Goal: Task Accomplishment & Management: Use online tool/utility

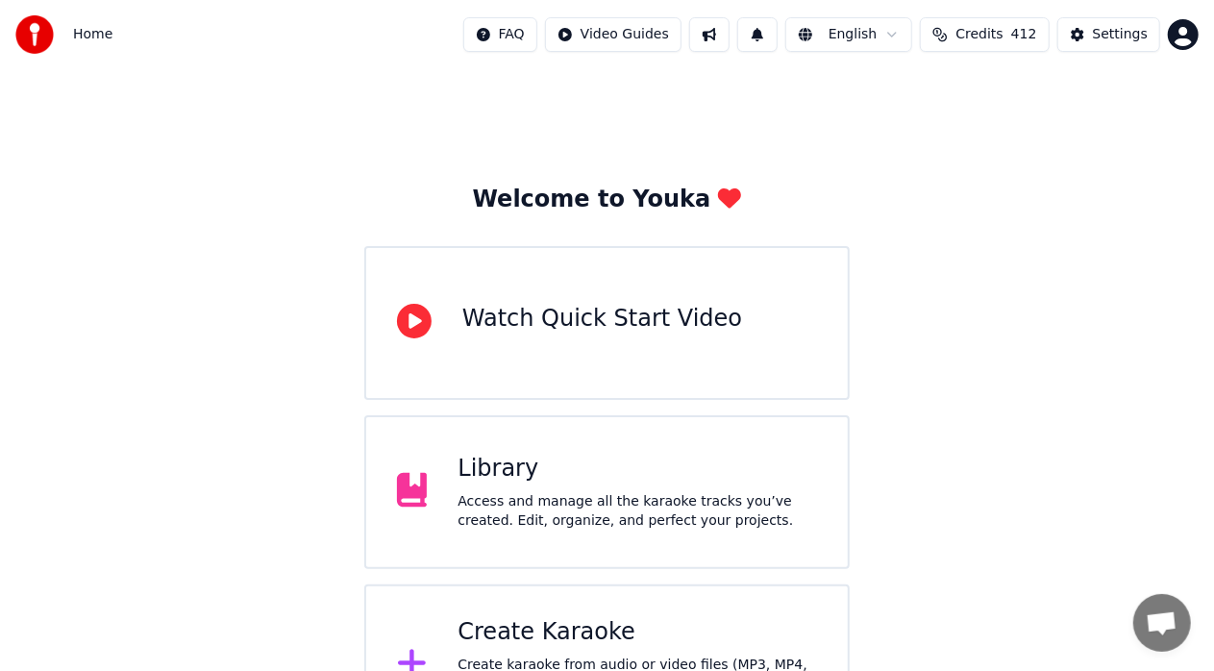
click at [640, 492] on div "Access and manage all the karaoke tracks you’ve created. Edit, organize, and pe…" at bounding box center [638, 511] width 360 height 38
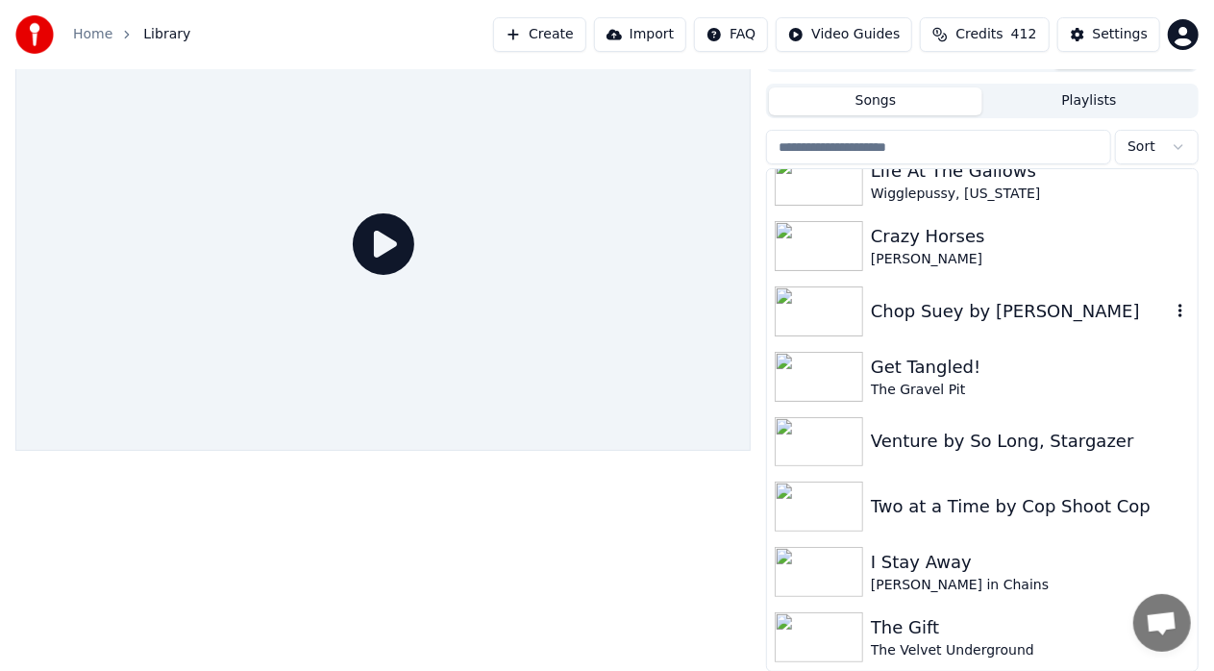
scroll to position [611, 0]
click at [926, 227] on div "Crazy Horses" at bounding box center [1021, 234] width 300 height 27
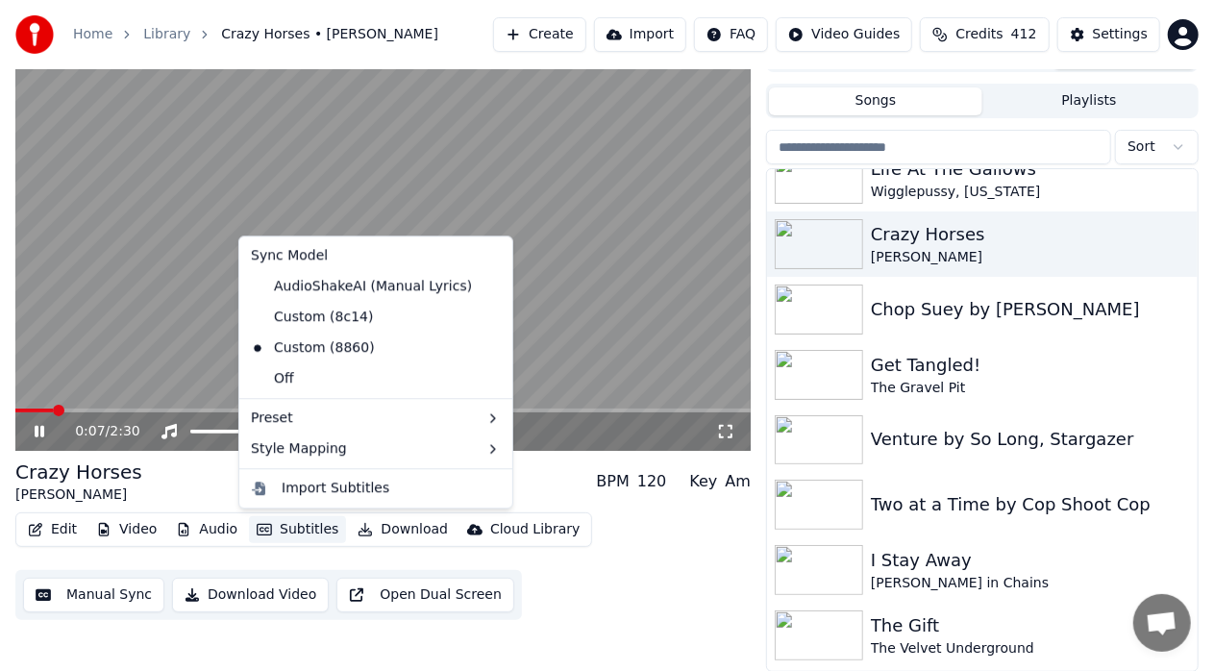
click at [312, 524] on button "Subtitles" at bounding box center [297, 529] width 97 height 27
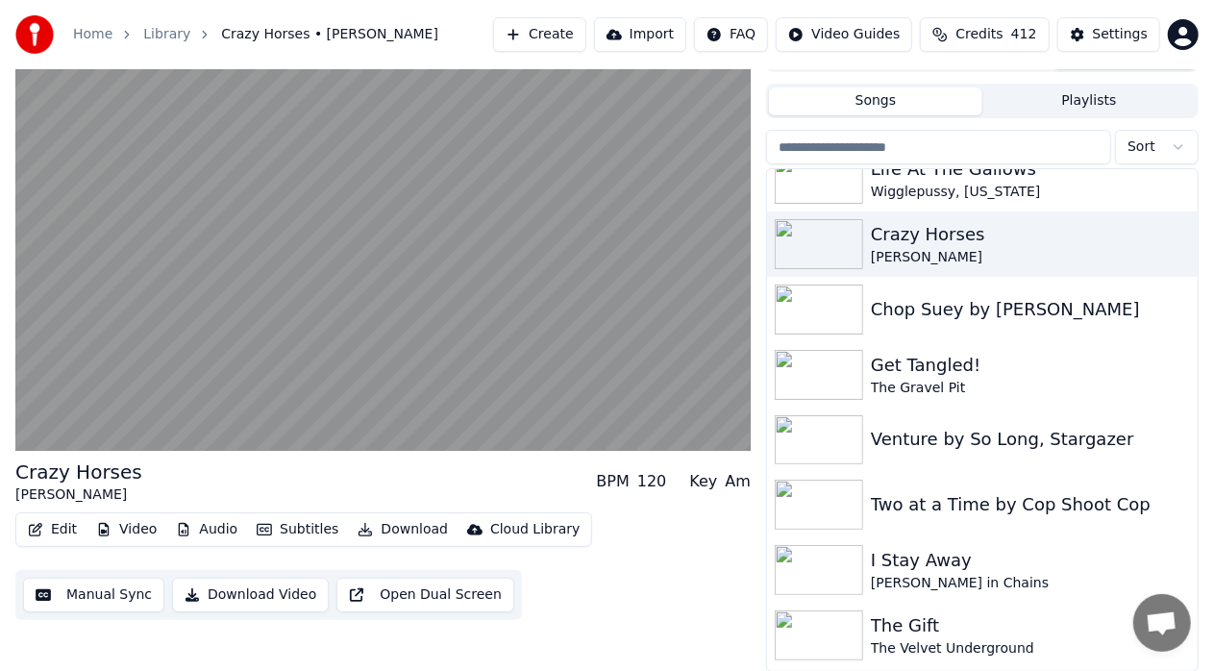
click at [656, 590] on div "Edit Video Audio Subtitles Download Cloud Library Manual Sync Download Video Op…" at bounding box center [383, 566] width 736 height 108
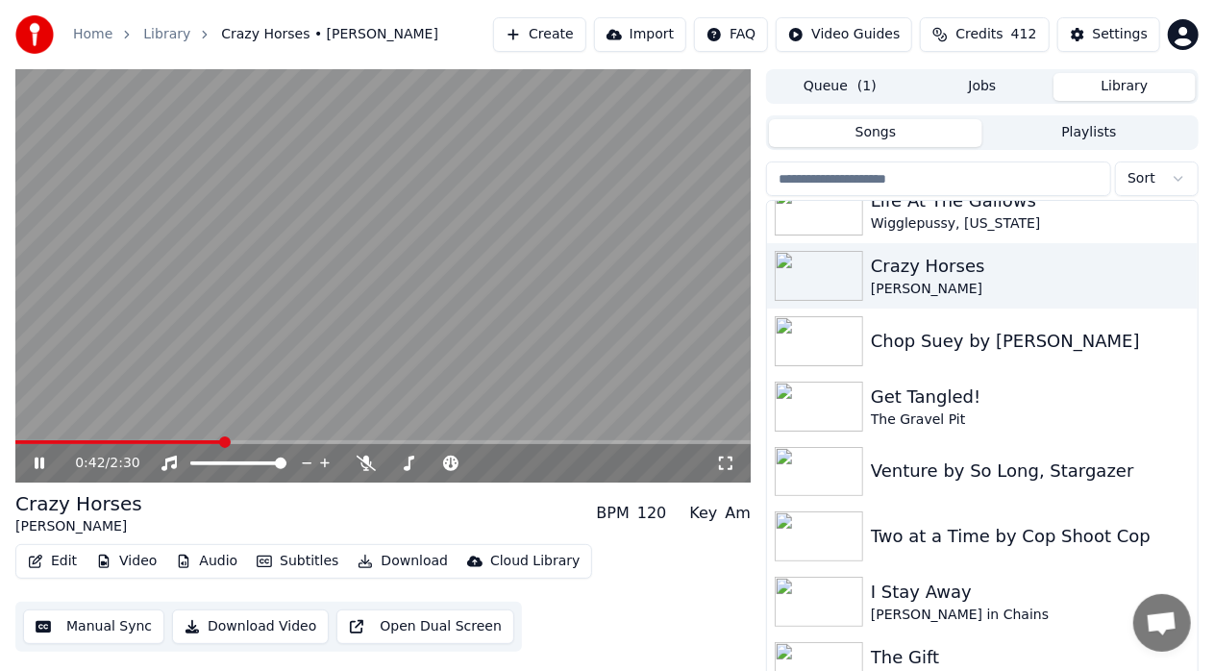
click at [44, 459] on icon at bounding box center [53, 463] width 44 height 15
click at [35, 470] on icon at bounding box center [40, 463] width 12 height 13
click at [43, 466] on icon at bounding box center [40, 464] width 10 height 12
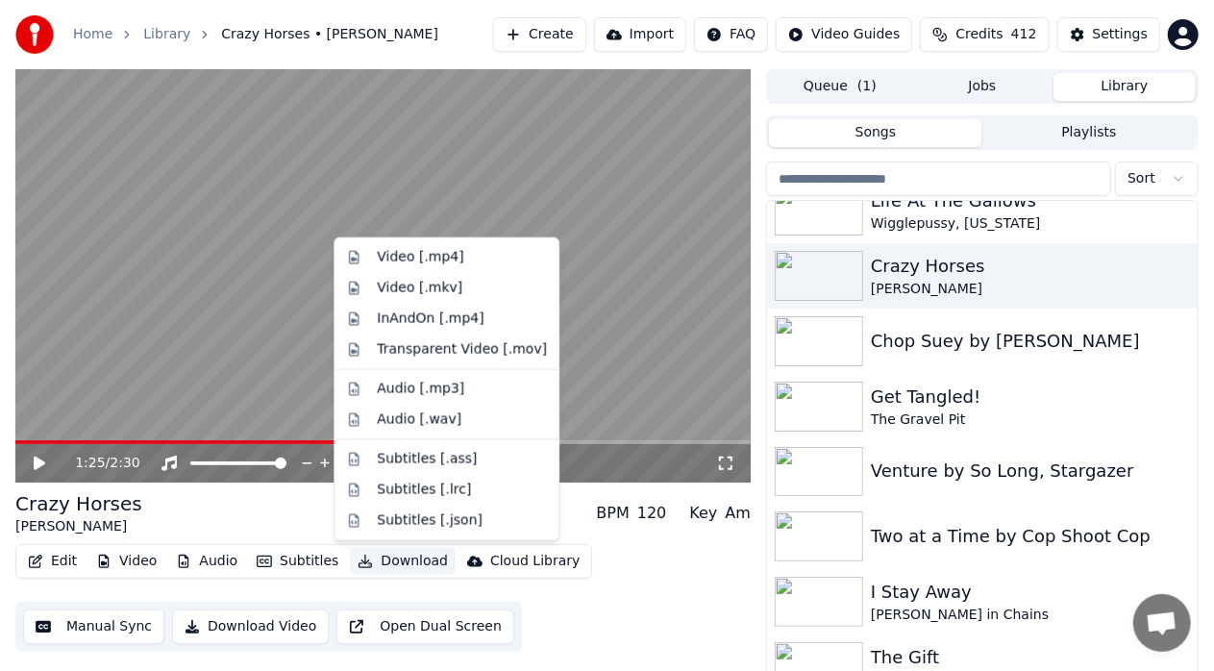
click at [384, 560] on button "Download" at bounding box center [403, 561] width 106 height 27
click at [453, 255] on div "Video [.mp4]" at bounding box center [420, 257] width 87 height 19
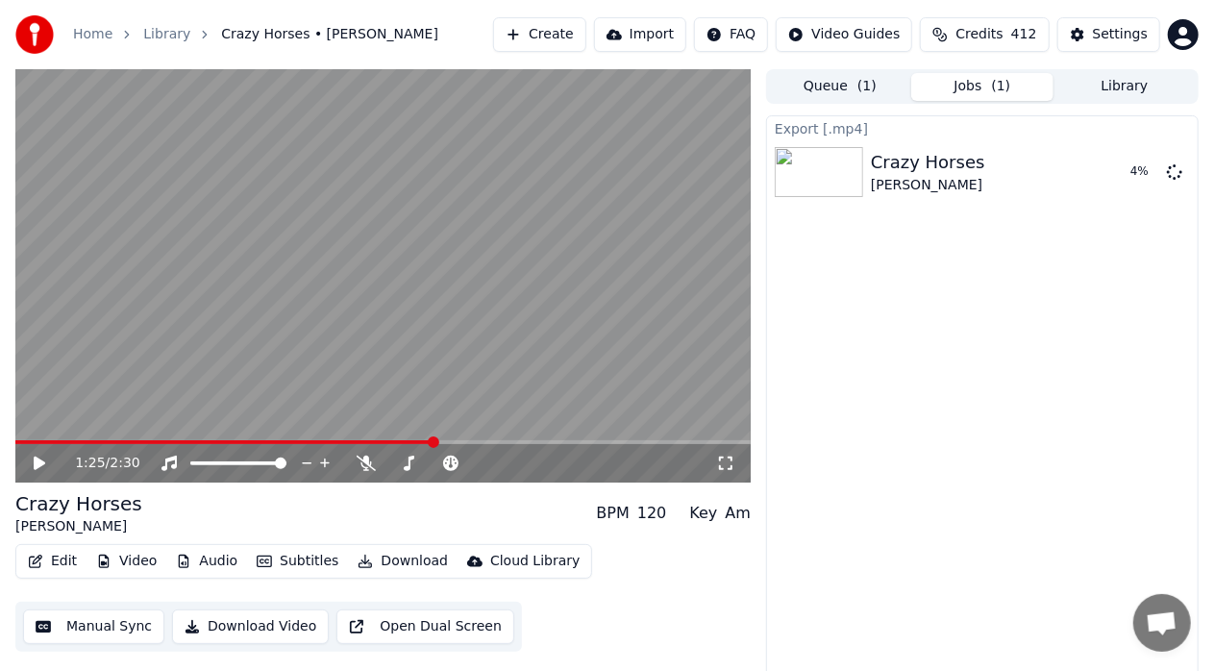
click at [220, 560] on button "Audio" at bounding box center [206, 561] width 77 height 27
click at [927, 456] on div "Export [.mp4] Crazy Horses [PERSON_NAME] 9 %" at bounding box center [982, 400] width 433 height 570
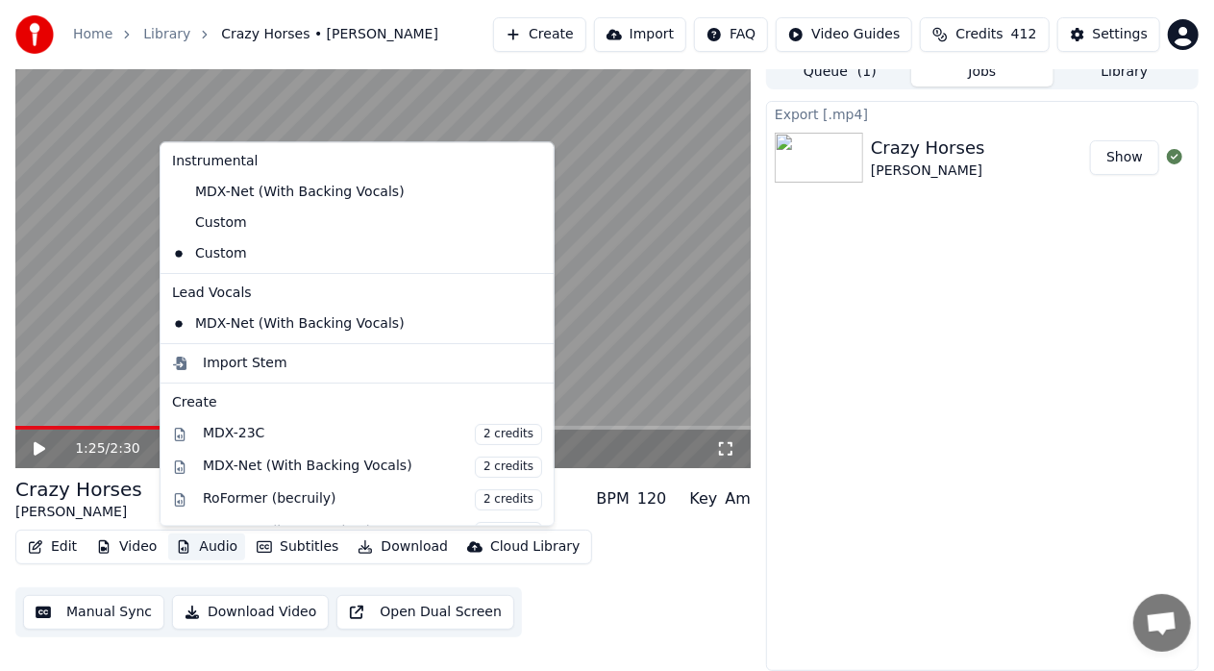
click at [189, 546] on button "Audio" at bounding box center [206, 547] width 77 height 27
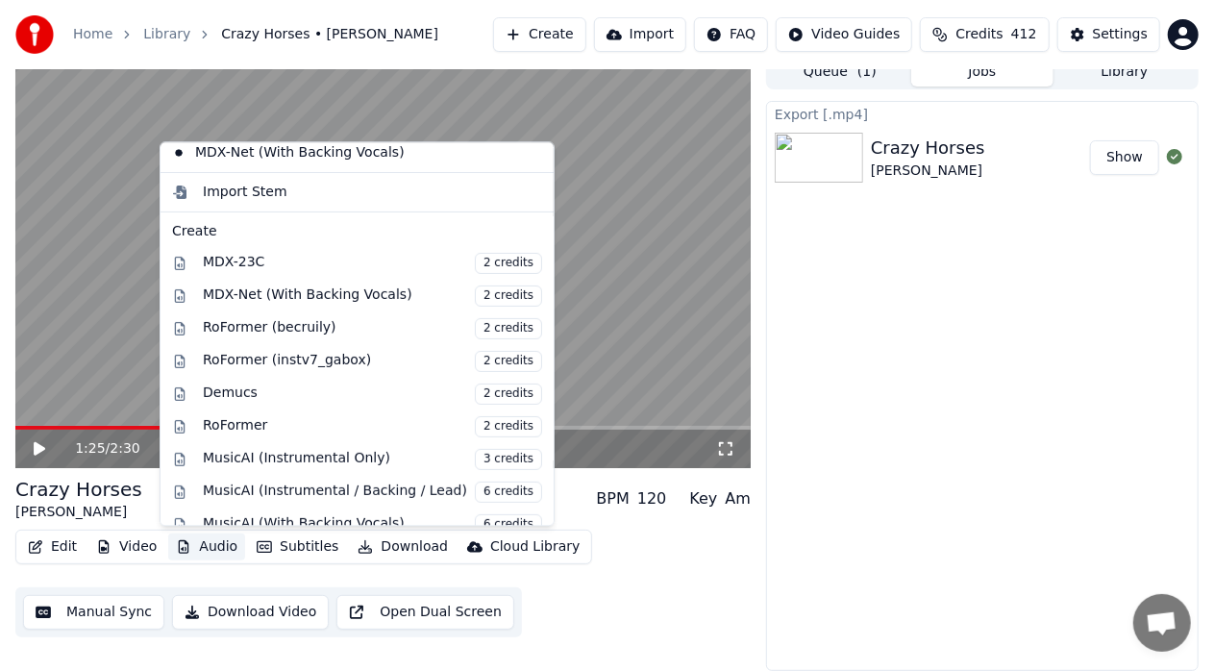
scroll to position [256, 0]
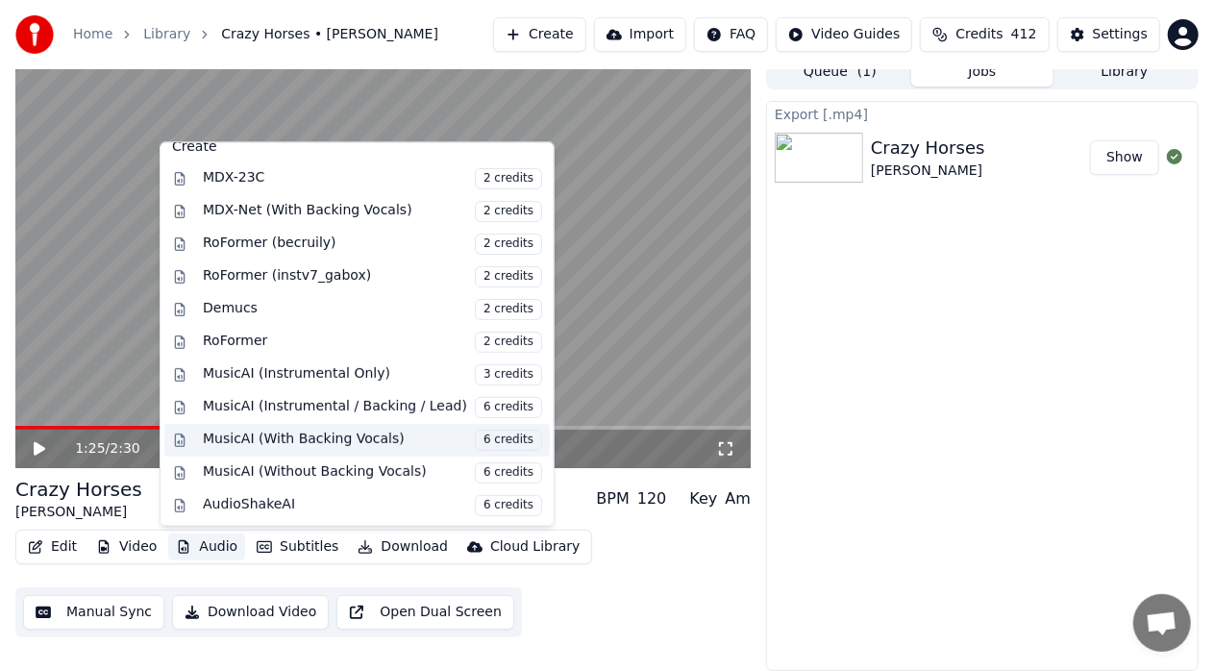
click at [340, 439] on div "MusicAI (With Backing Vocals) 6 credits" at bounding box center [372, 440] width 339 height 21
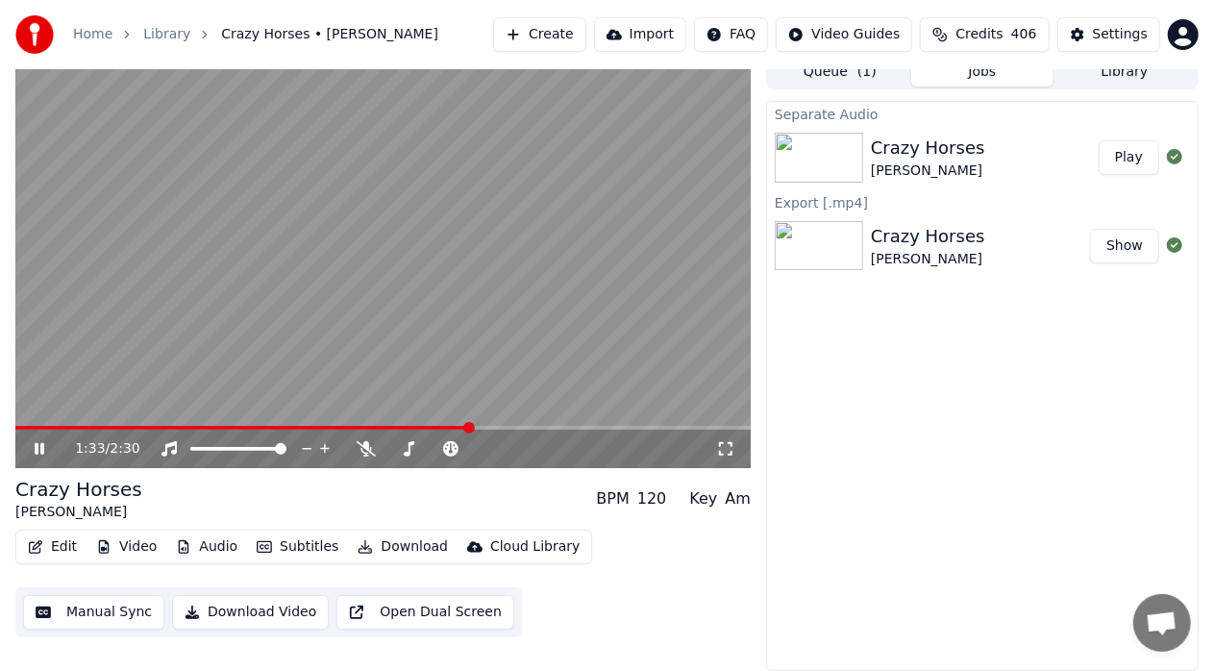
click at [1127, 156] on button "Play" at bounding box center [1129, 157] width 61 height 35
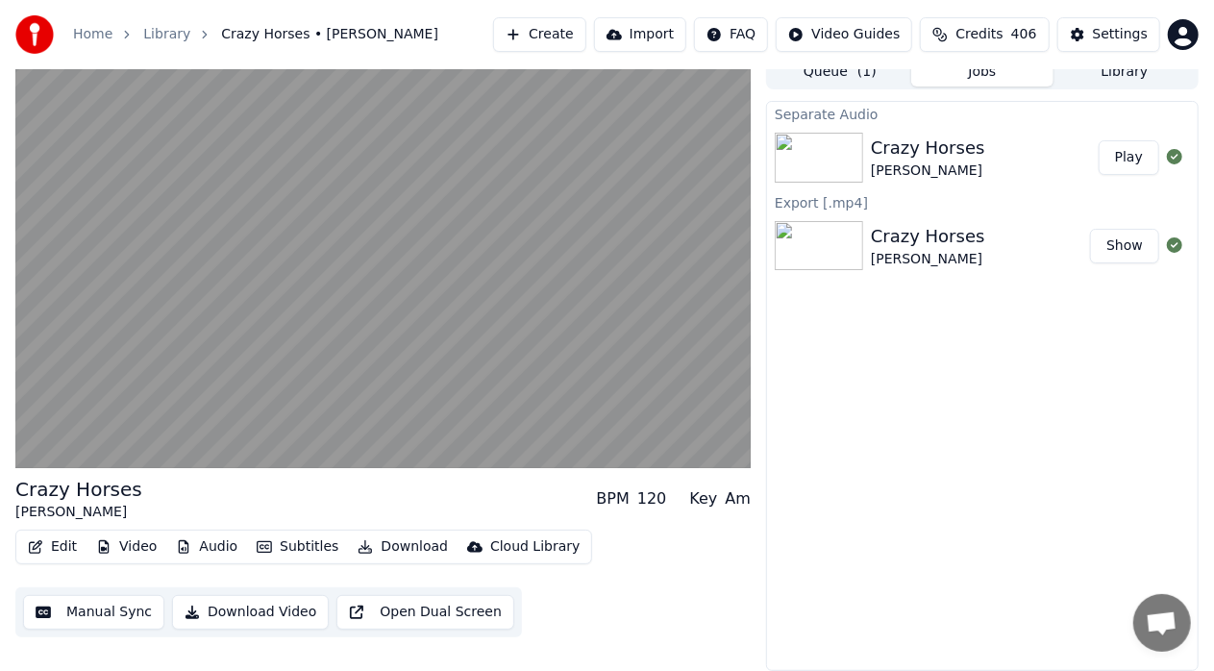
click at [205, 548] on button "Audio" at bounding box center [206, 547] width 77 height 27
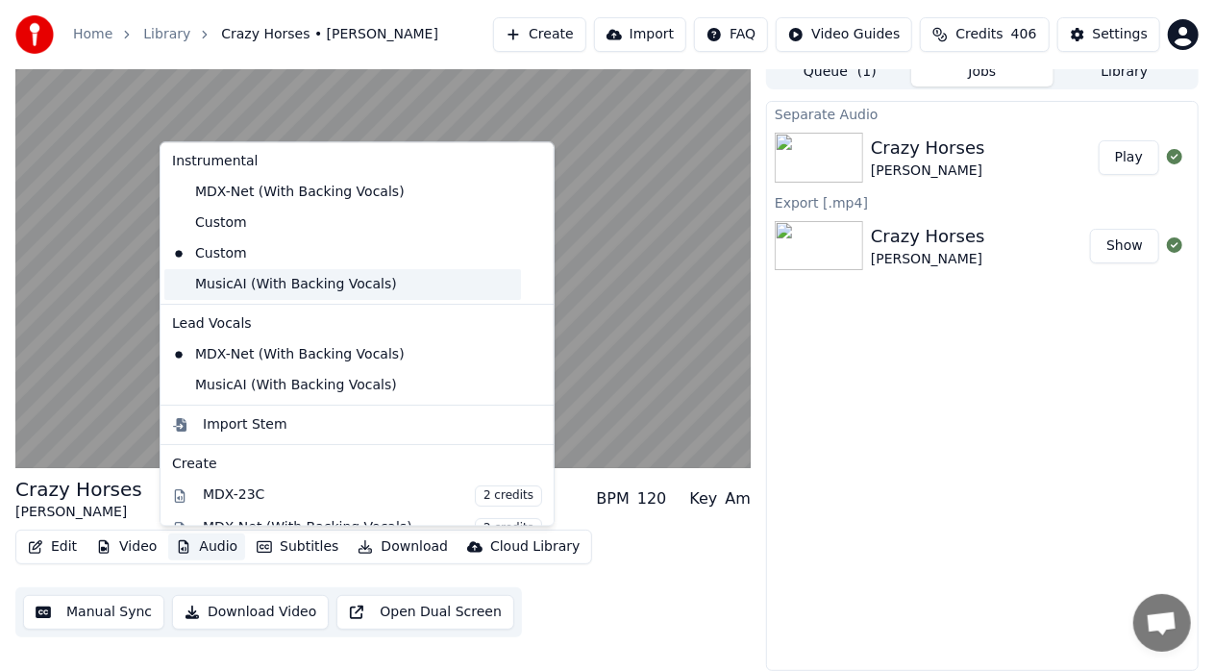
click at [313, 281] on div "MusicAI (With Backing Vocals)" at bounding box center [342, 284] width 357 height 31
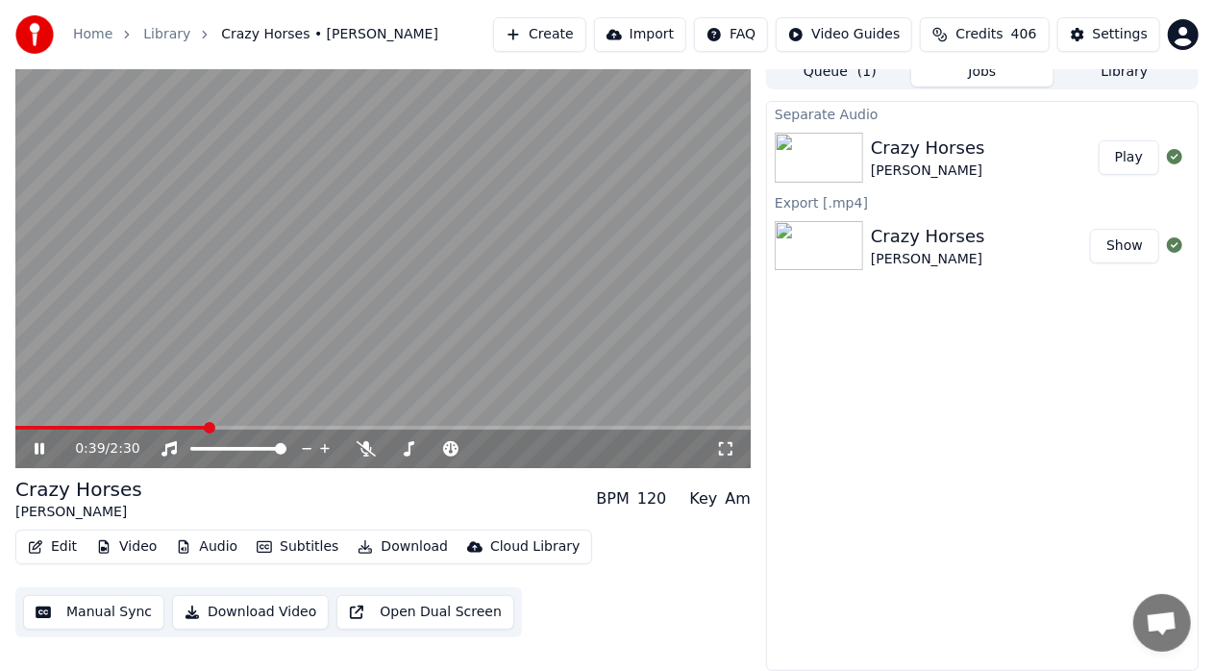
click at [96, 422] on video at bounding box center [383, 261] width 736 height 413
click at [15, 432] on span at bounding box center [21, 428] width 12 height 12
click at [42, 458] on div "0:00 / 2:30" at bounding box center [383, 448] width 720 height 19
click at [42, 449] on icon at bounding box center [40, 448] width 12 height 13
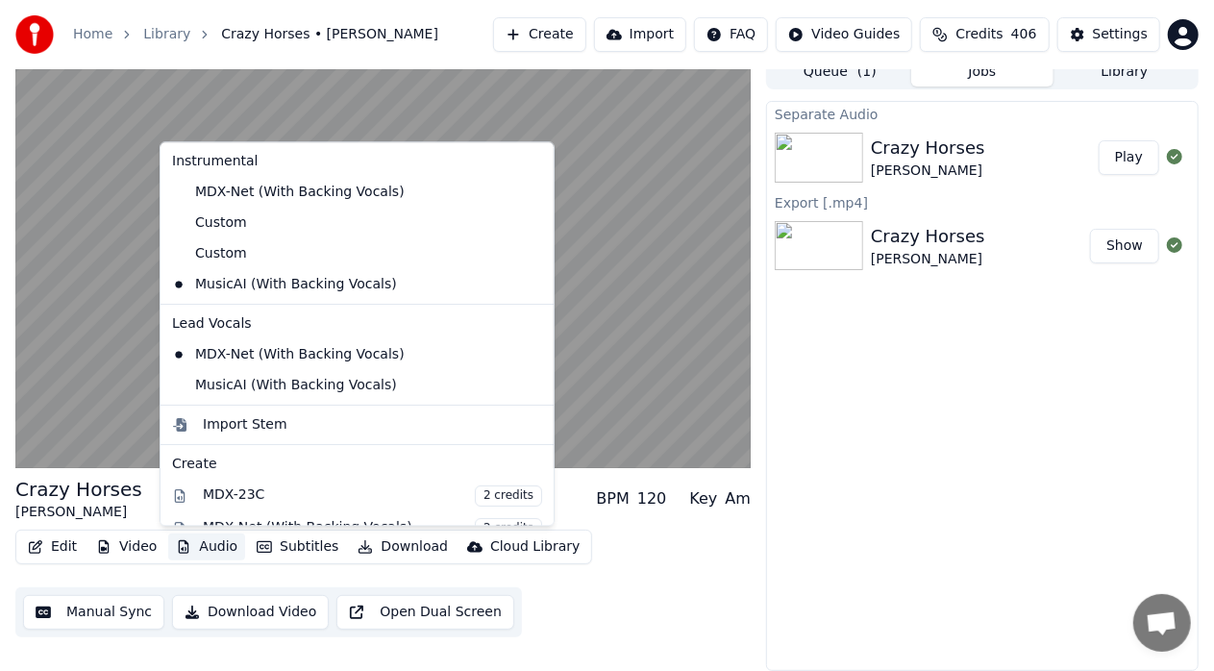
click at [212, 547] on button "Audio" at bounding box center [206, 547] width 77 height 27
click at [286, 388] on div "MusicAI (With Backing Vocals)" at bounding box center [342, 385] width 357 height 31
click at [213, 544] on button "Audio" at bounding box center [206, 547] width 77 height 27
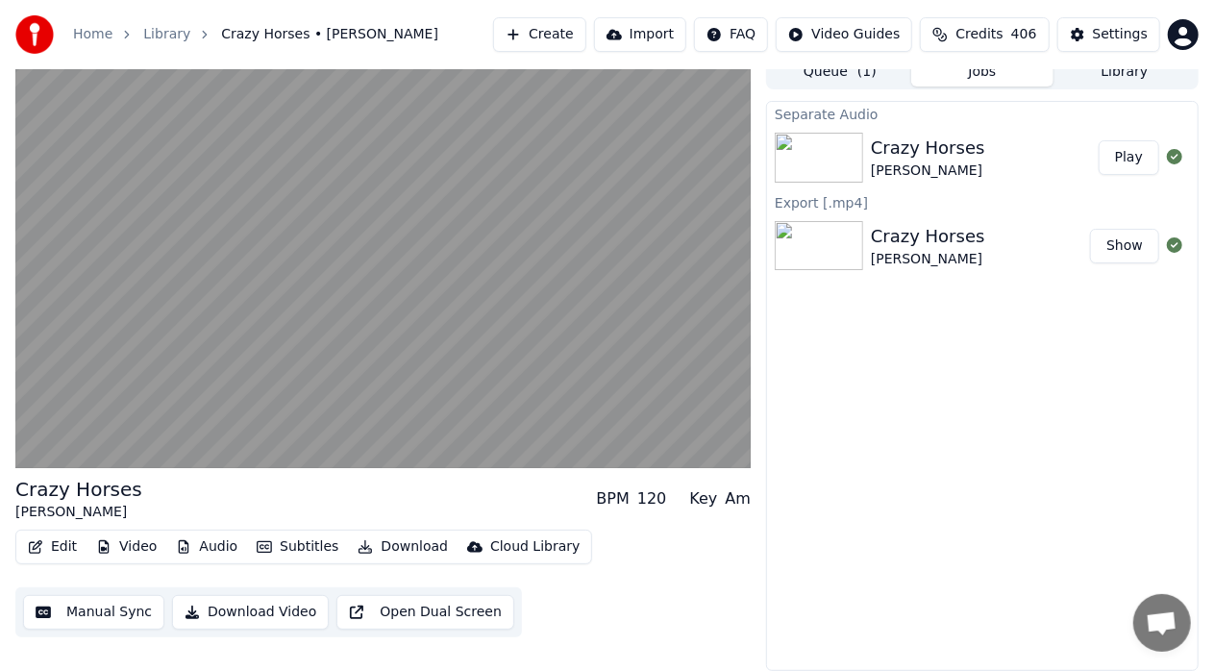
click at [855, 415] on div "Separate Audio Crazy Horses [PERSON_NAME] Play Export [.mp4] Crazy Horses [PERS…" at bounding box center [982, 386] width 433 height 570
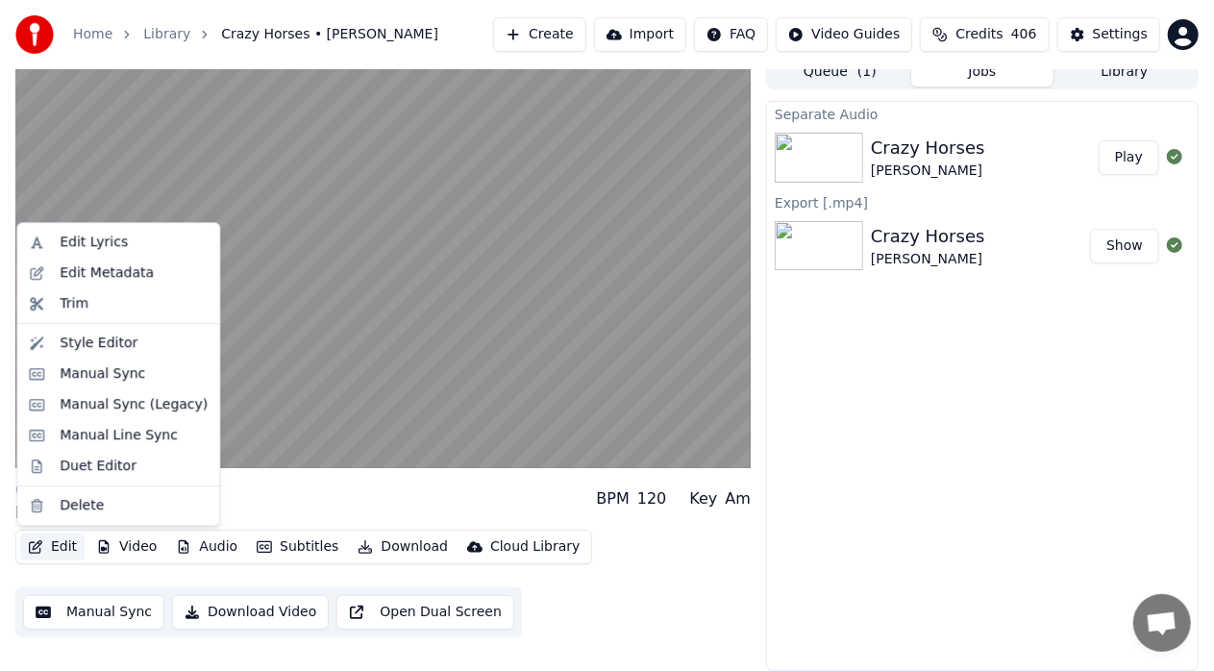
click at [59, 548] on button "Edit" at bounding box center [52, 547] width 64 height 27
click at [122, 400] on div "Manual Sync (Legacy)" at bounding box center [134, 404] width 148 height 19
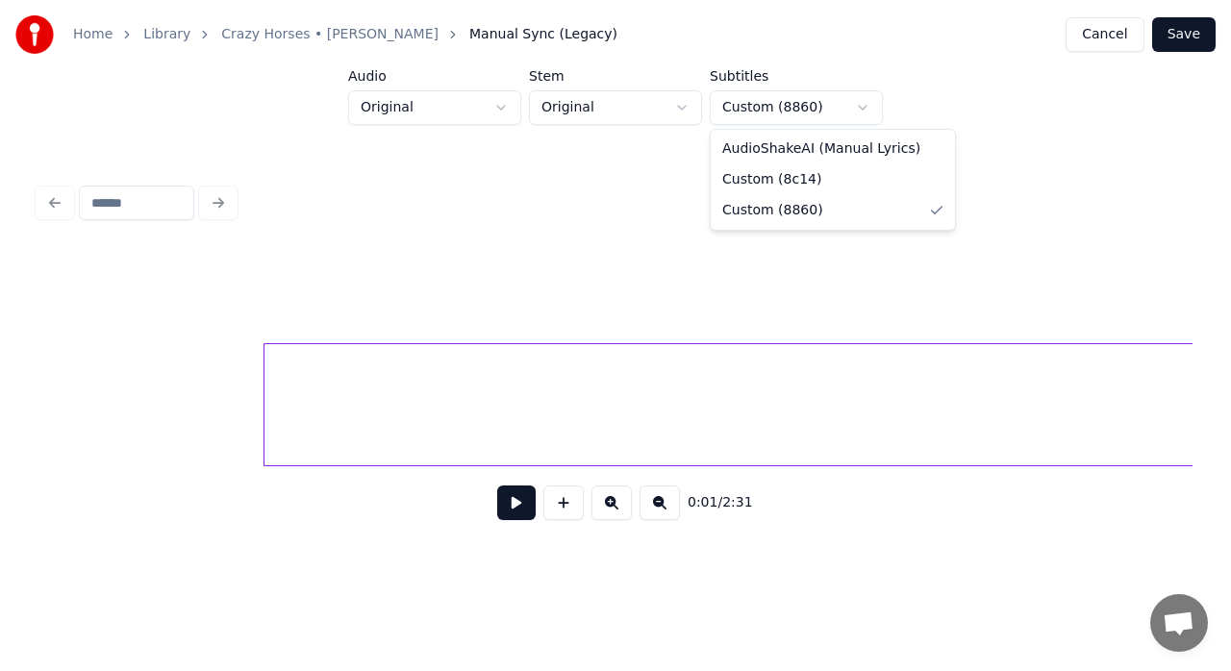
click at [865, 110] on html "Home Library Crazy Horses • [PERSON_NAME] Manual Sync (Legacy) Cancel Save Audi…" at bounding box center [615, 294] width 1231 height 589
click at [956, 96] on html "Home Library Crazy Horses • [PERSON_NAME] Manual Sync (Legacy) Cancel Save Audi…" at bounding box center [615, 294] width 1231 height 589
click at [501, 110] on html "Home Library Crazy Horses • [PERSON_NAME] Manual Sync (Legacy) Cancel Save Audi…" at bounding box center [615, 294] width 1231 height 589
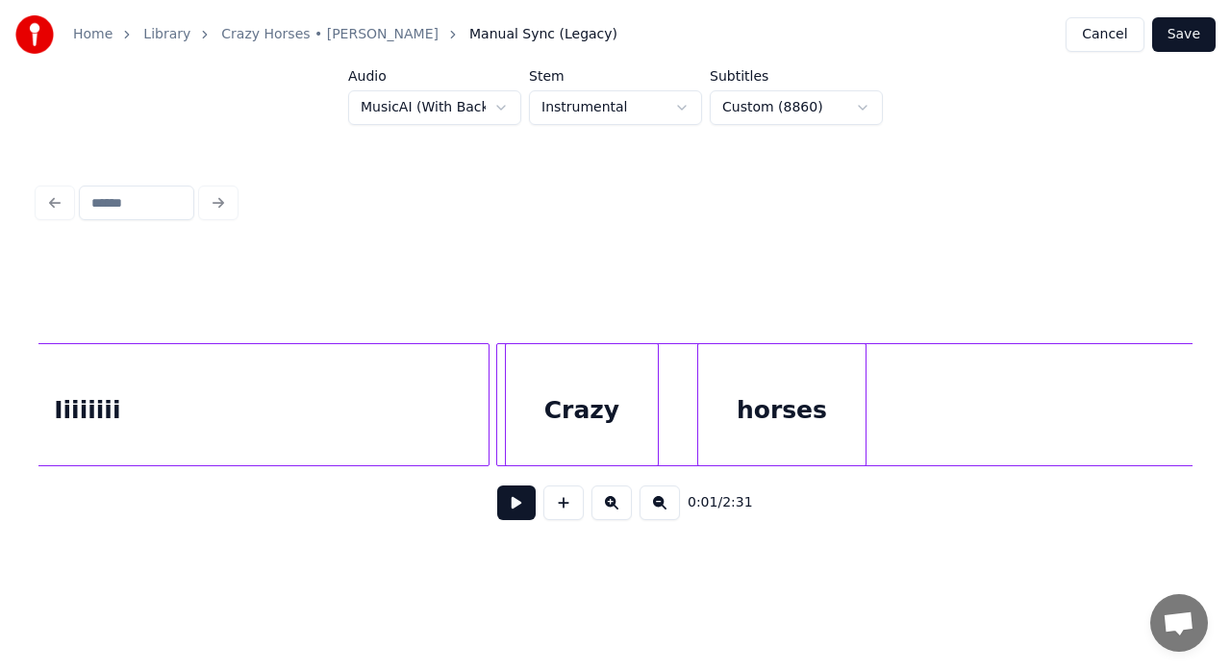
scroll to position [0, 9111]
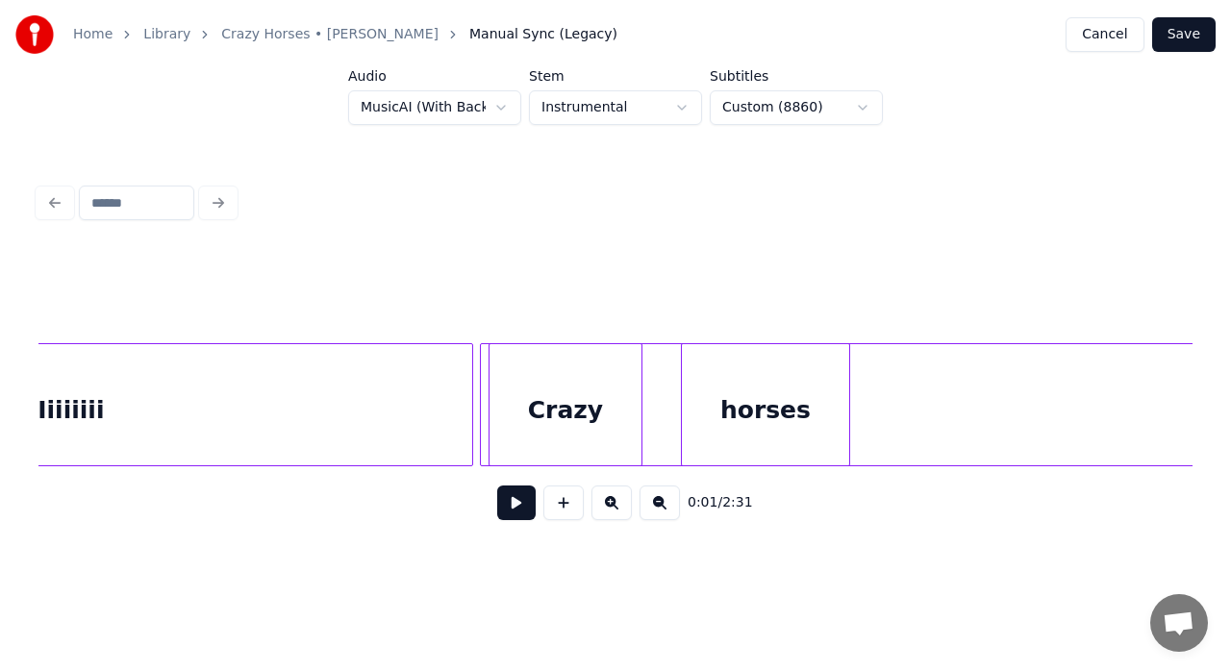
click at [485, 431] on div at bounding box center [484, 404] width 6 height 121
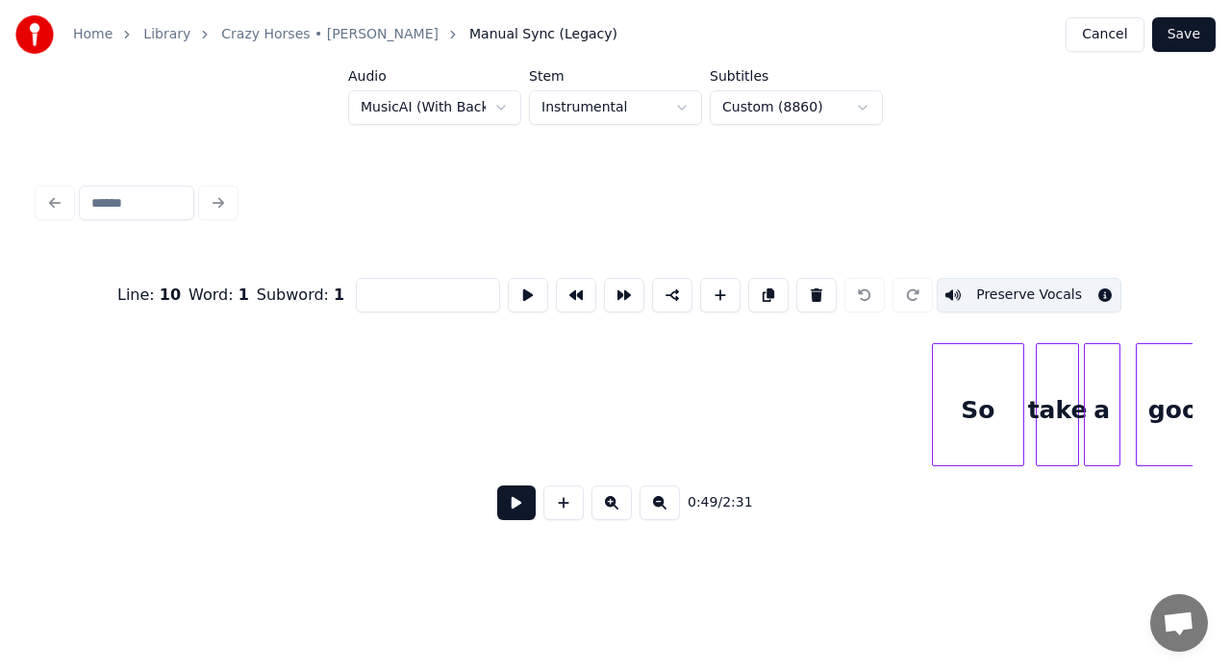
scroll to position [0, 19368]
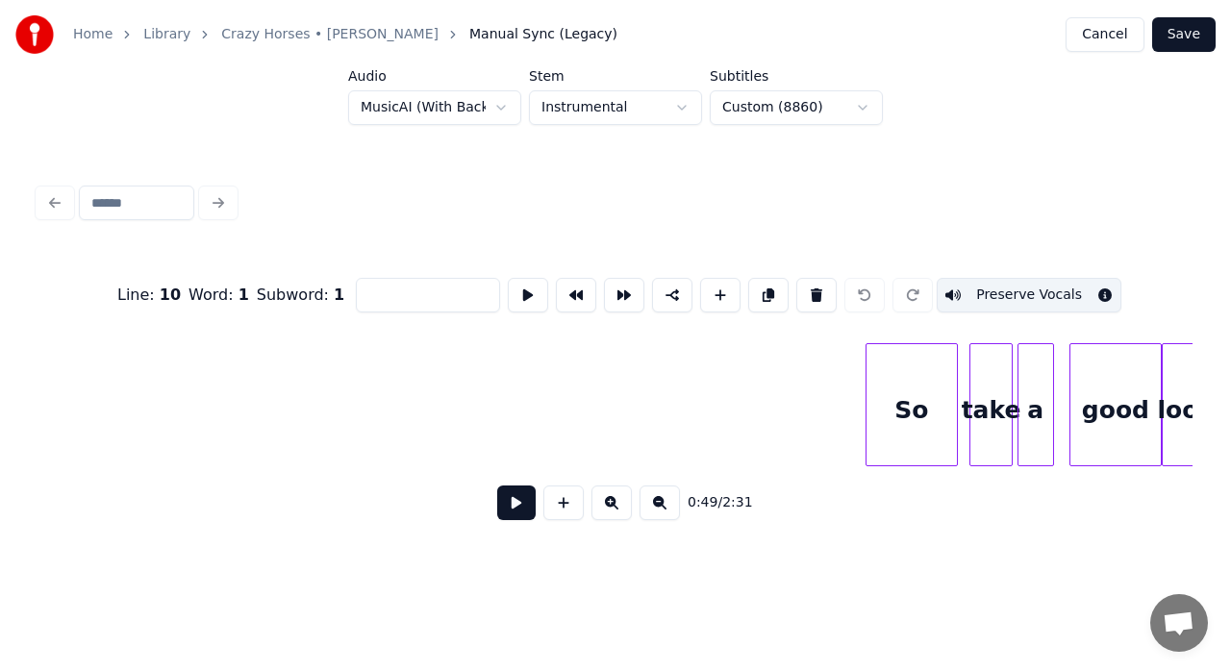
click at [885, 403] on div "So" at bounding box center [911, 409] width 90 height 131
type input "**"
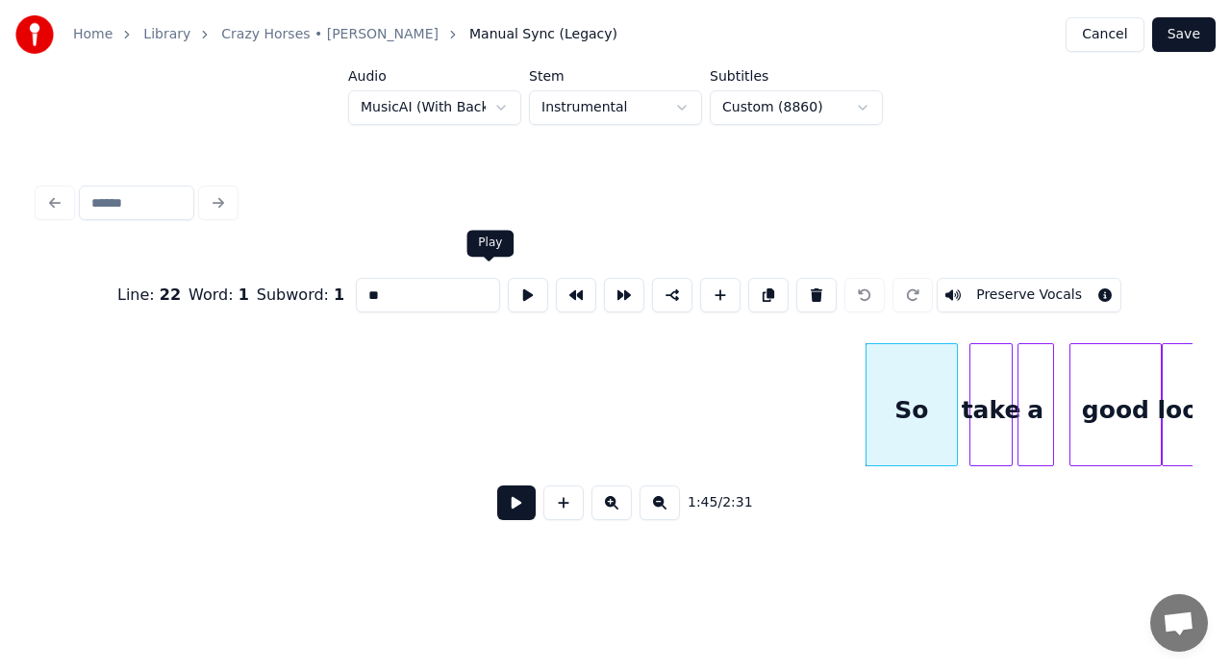
click at [508, 286] on button at bounding box center [528, 295] width 40 height 35
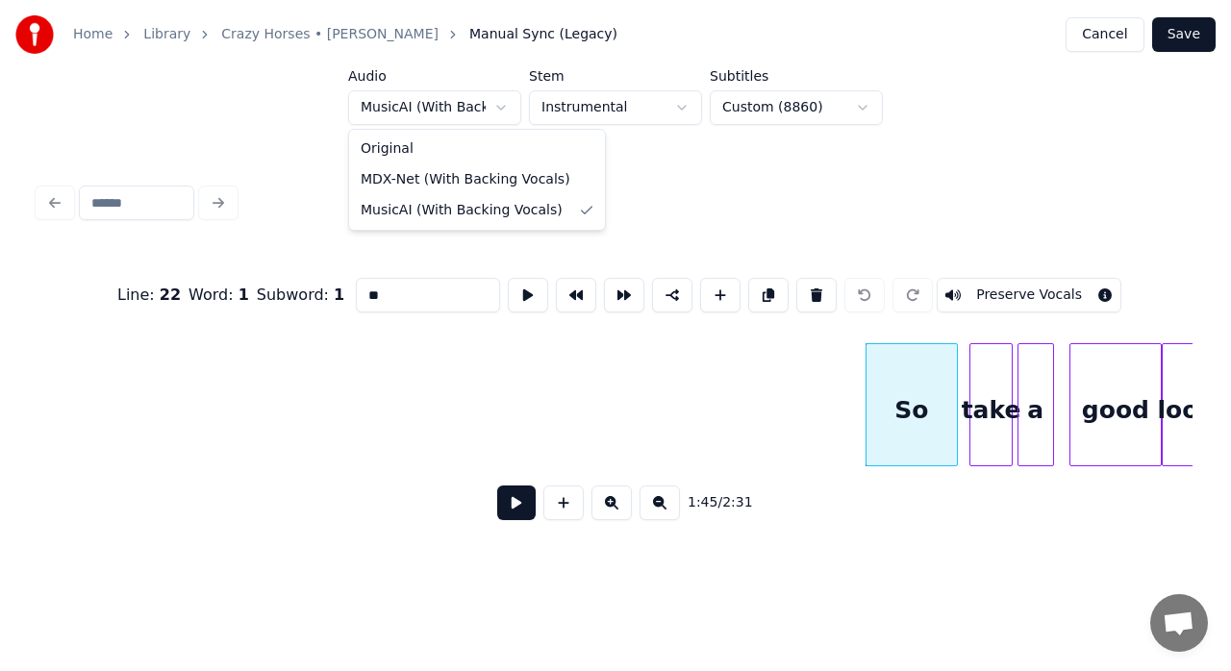
click at [495, 112] on html "Home Library Crazy Horses • [PERSON_NAME] Manual Sync (Legacy) Cancel Save Audi…" at bounding box center [615, 294] width 1231 height 589
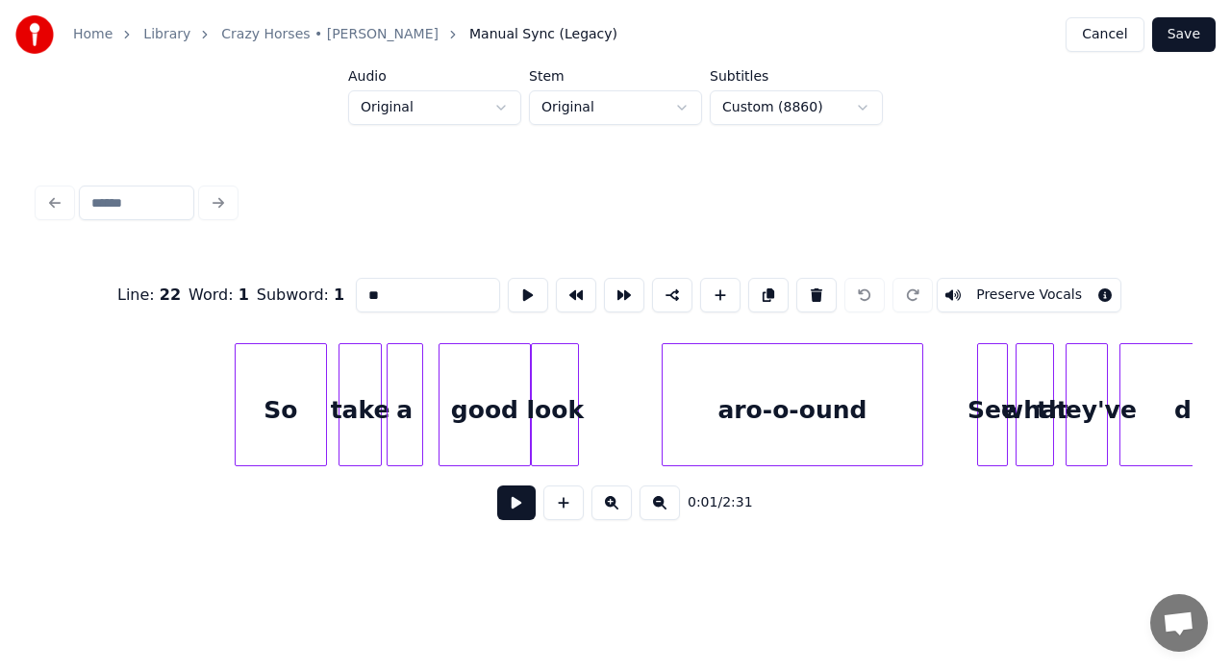
scroll to position [0, 20032]
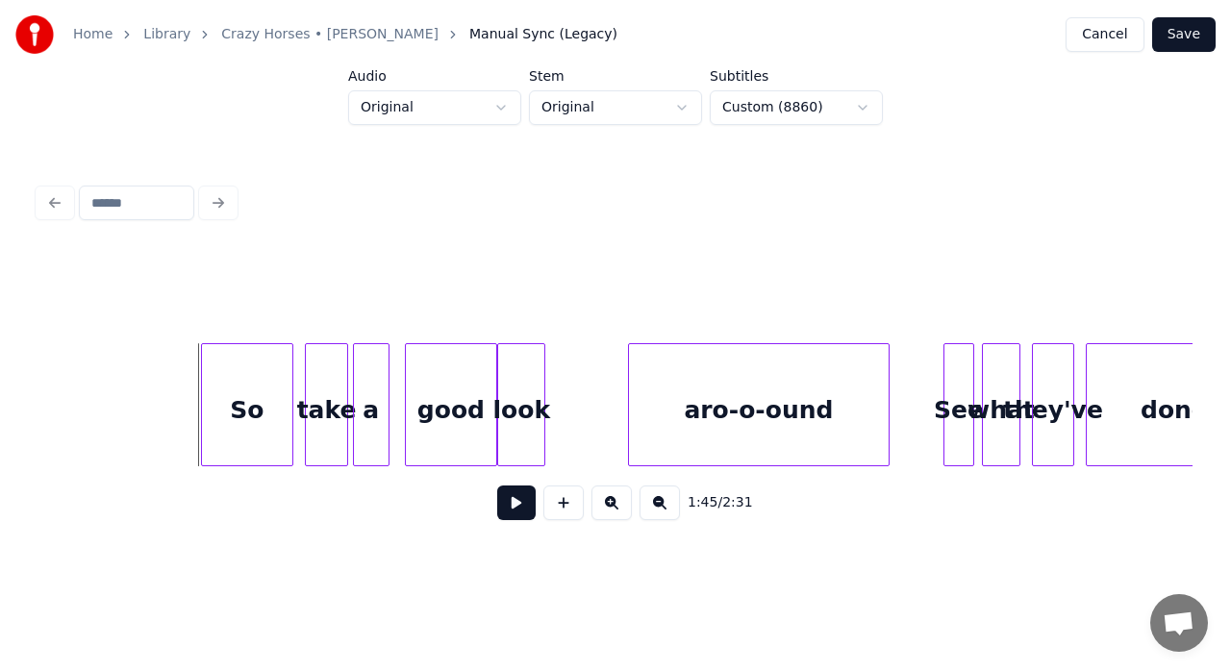
click at [227, 410] on div "So" at bounding box center [247, 409] width 90 height 131
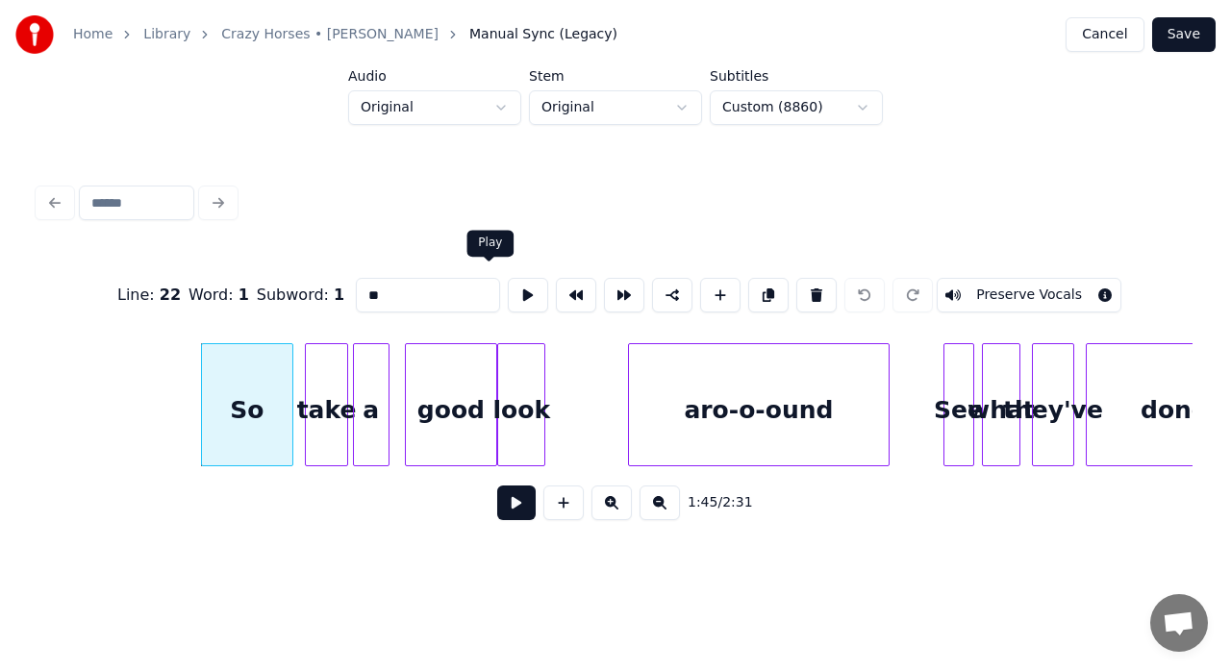
click at [508, 287] on button at bounding box center [528, 295] width 40 height 35
click at [525, 448] on div "look" at bounding box center [521, 409] width 46 height 131
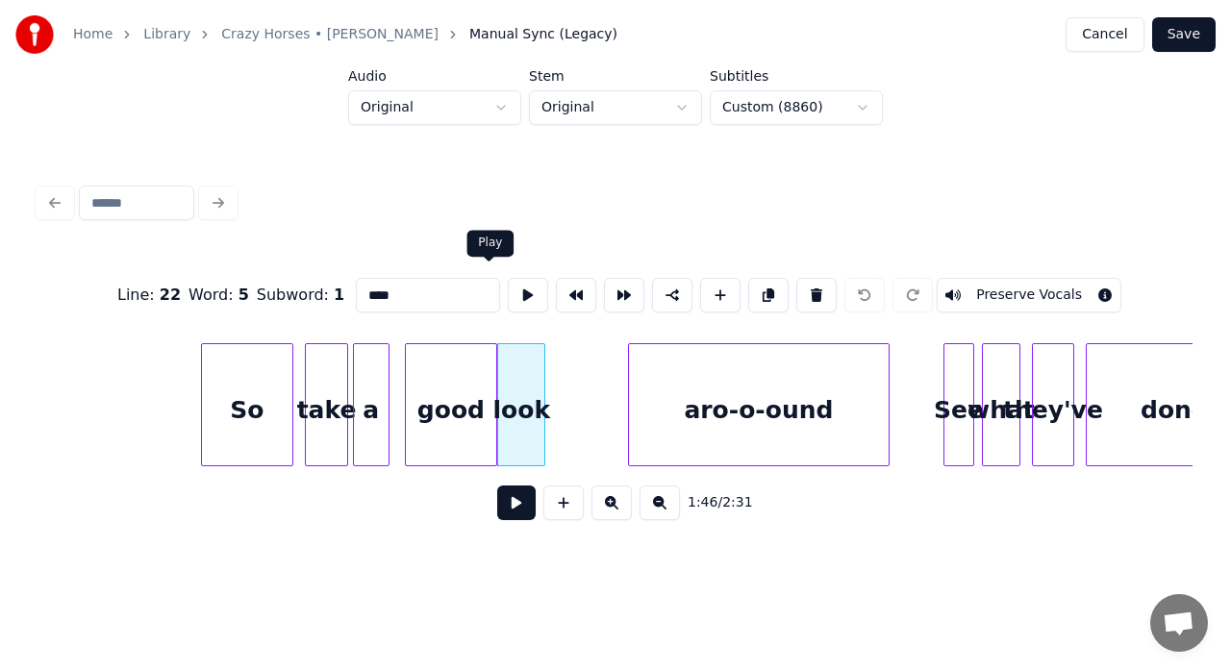
click at [508, 286] on button at bounding box center [528, 295] width 40 height 35
click at [867, 104] on html "Home Library Crazy Horses • [PERSON_NAME] Manual Sync (Legacy) Cancel Save Audi…" at bounding box center [615, 294] width 1231 height 589
click at [504, 107] on html "Home Library Crazy Horses • [PERSON_NAME] Manual Sync (Legacy) Cancel Save Audi…" at bounding box center [615, 294] width 1231 height 589
click at [496, 107] on html "Home Library Crazy Horses • [PERSON_NAME] Manual Sync (Legacy) Cancel Save Audi…" at bounding box center [615, 294] width 1231 height 589
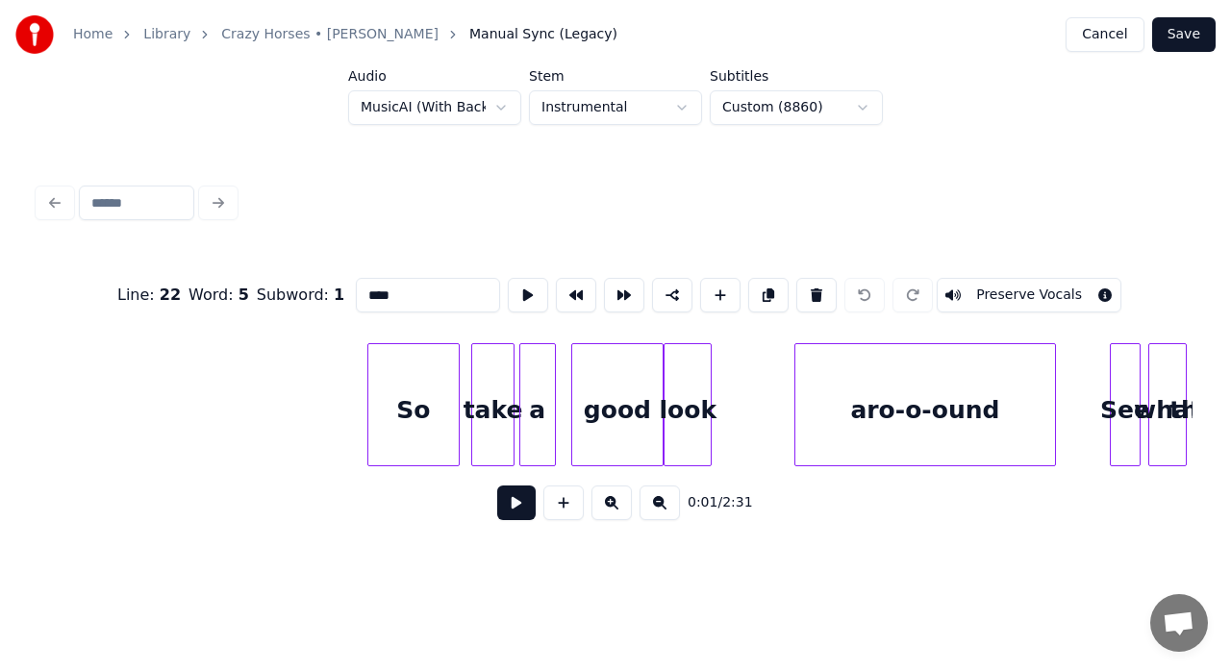
scroll to position [0, 20016]
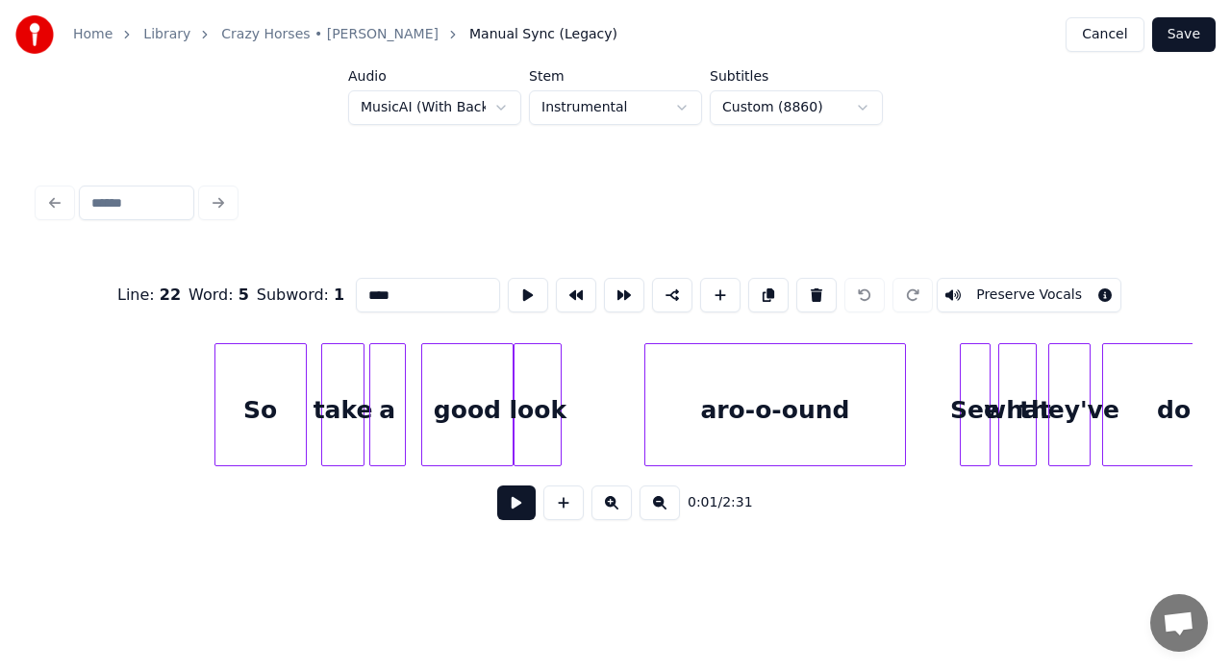
click at [214, 360] on div "So" at bounding box center [260, 404] width 92 height 123
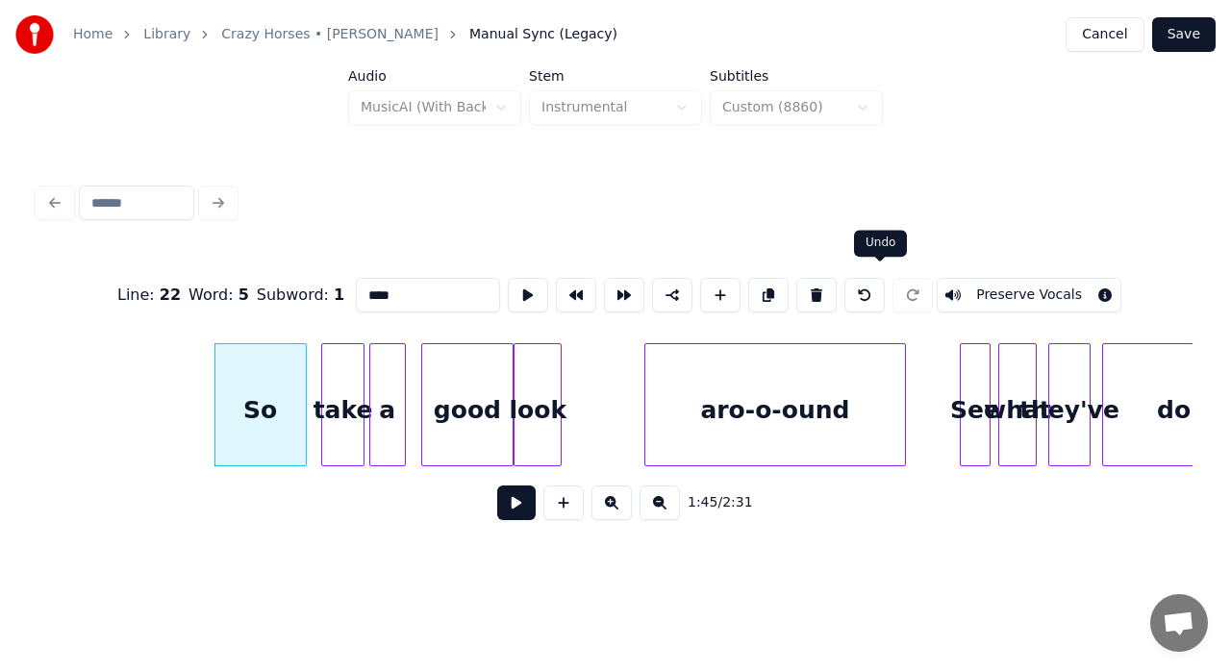
click at [866, 297] on button at bounding box center [864, 295] width 40 height 35
click at [194, 380] on div at bounding box center [197, 404] width 6 height 121
click at [646, 375] on div at bounding box center [648, 404] width 6 height 121
type input "**********"
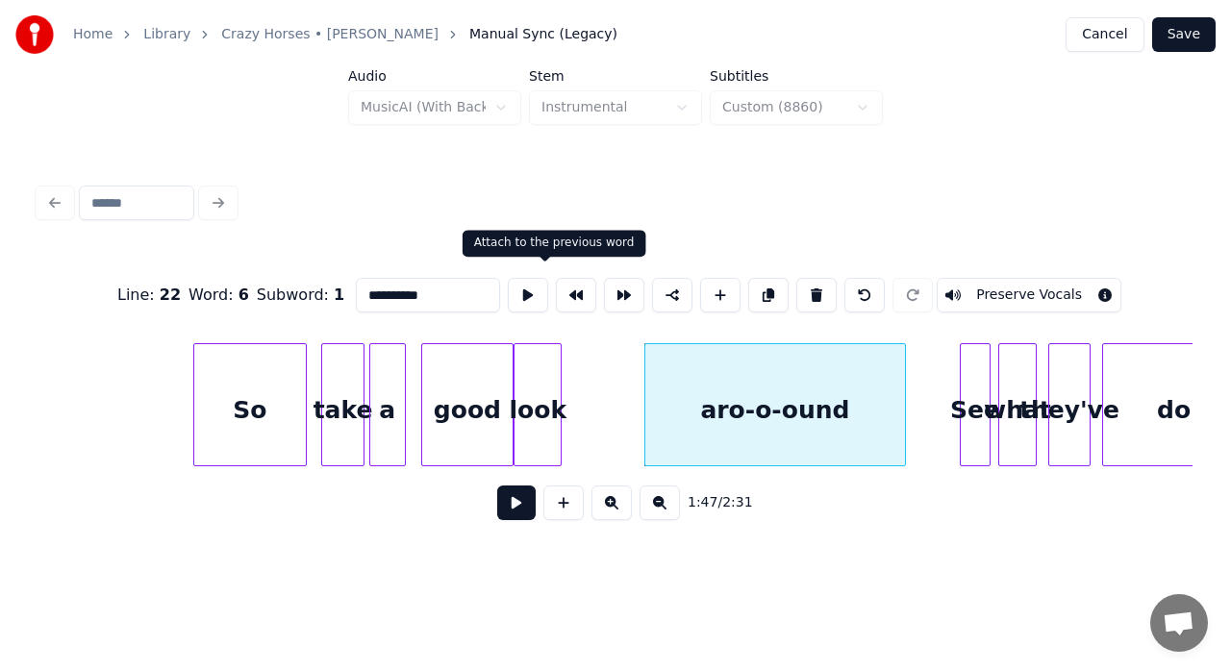
click at [560, 285] on button at bounding box center [576, 295] width 40 height 35
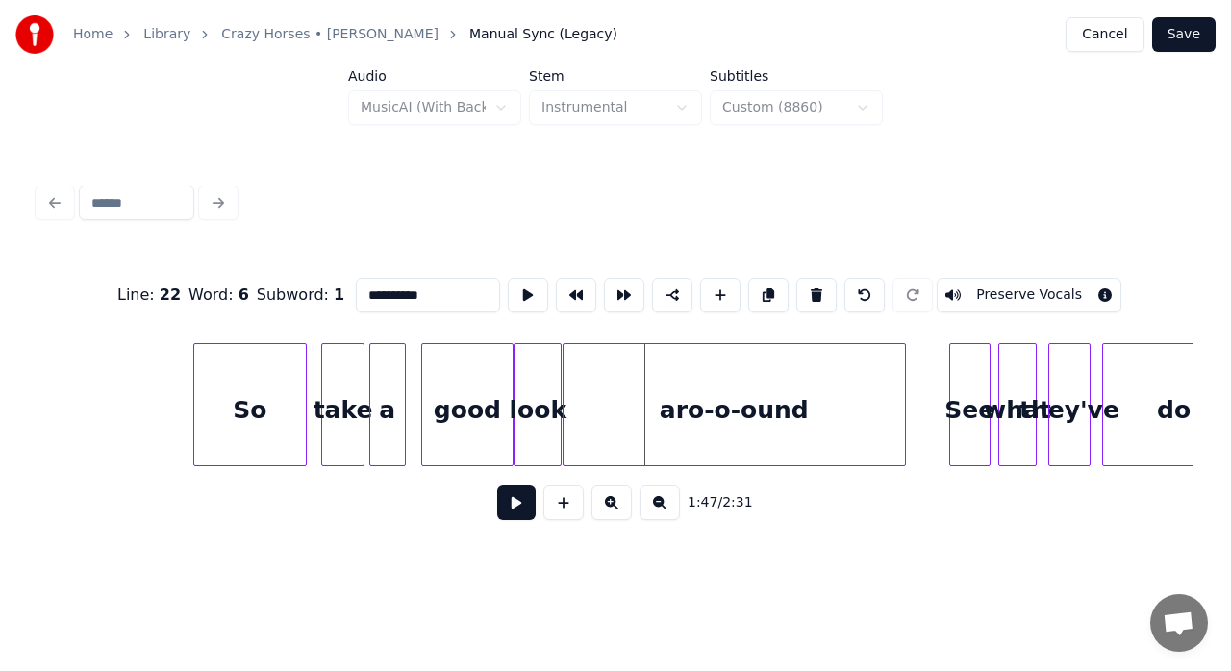
click at [950, 387] on div at bounding box center [953, 404] width 6 height 121
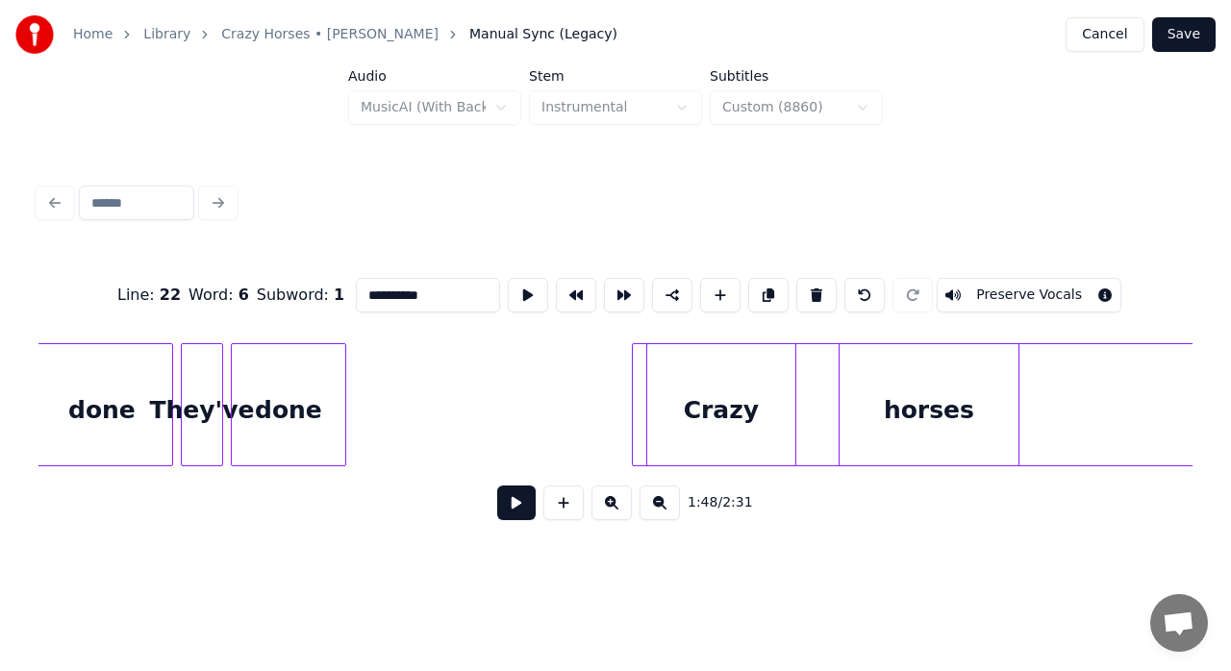
scroll to position [0, 22472]
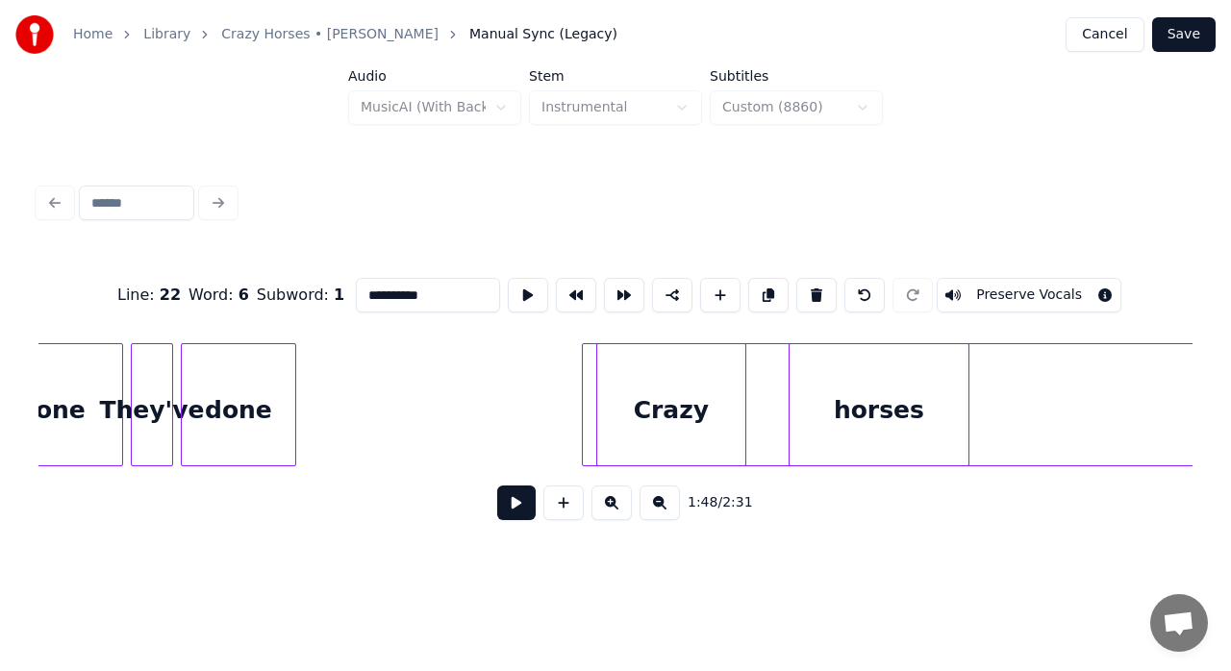
click at [758, 406] on div at bounding box center [968, 404] width 772 height 123
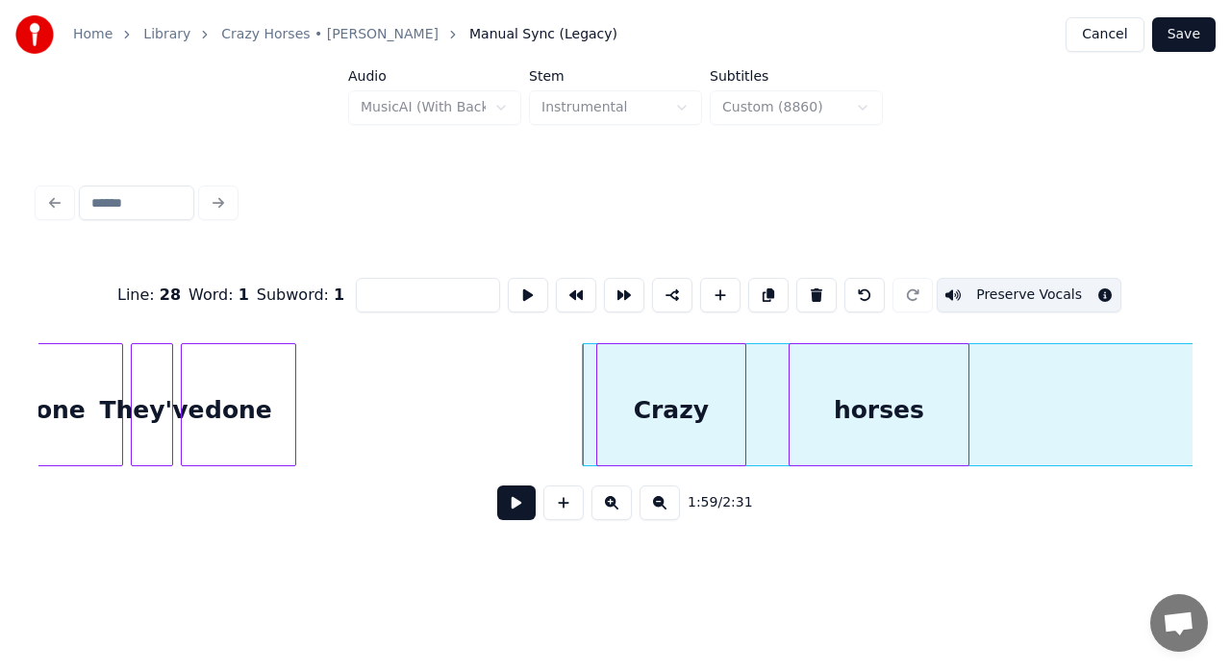
click at [758, 406] on div at bounding box center [968, 404] width 772 height 123
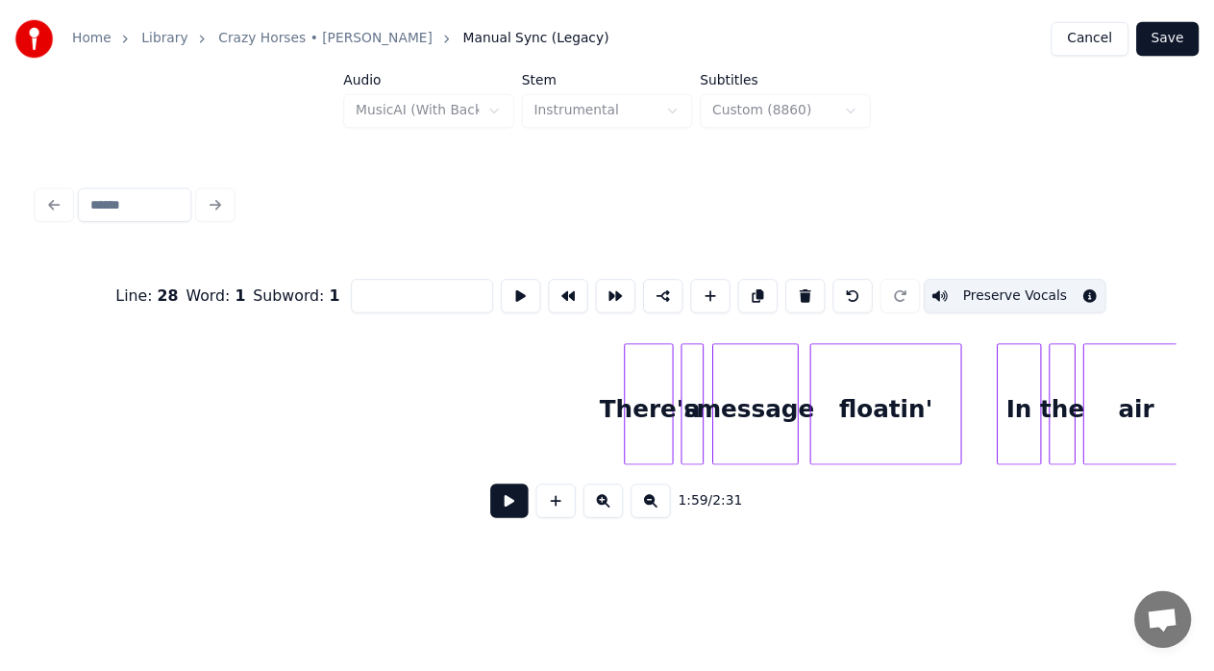
scroll to position [0, 2984]
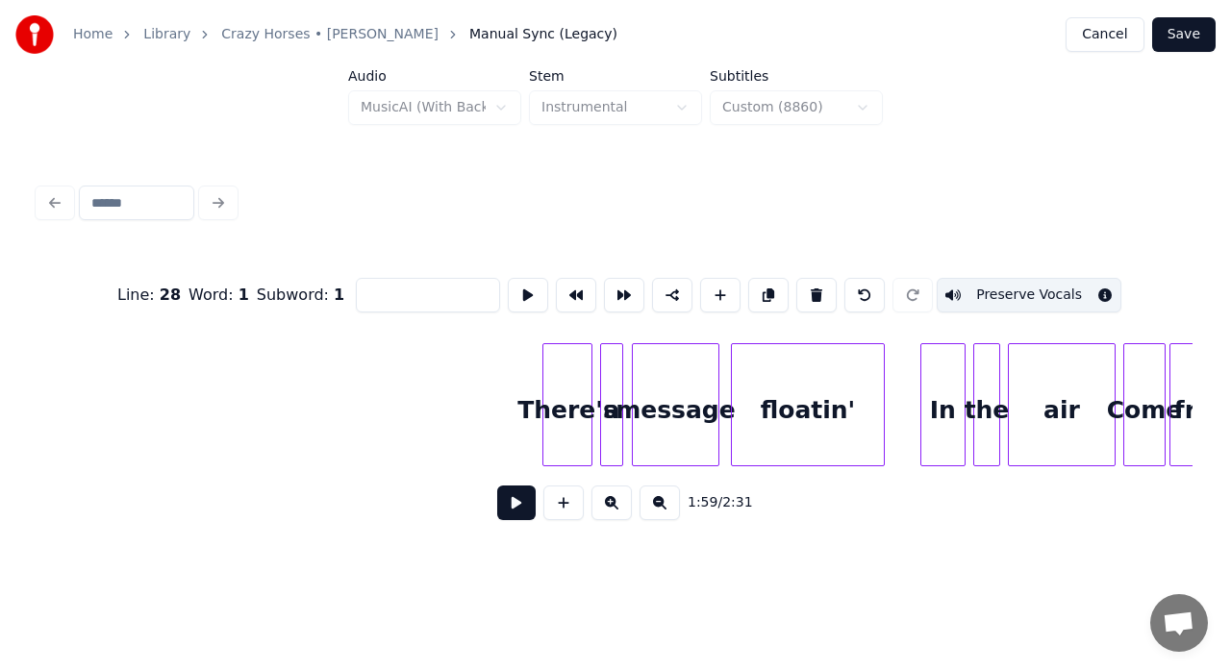
click at [1185, 40] on button "Save" at bounding box center [1183, 34] width 63 height 35
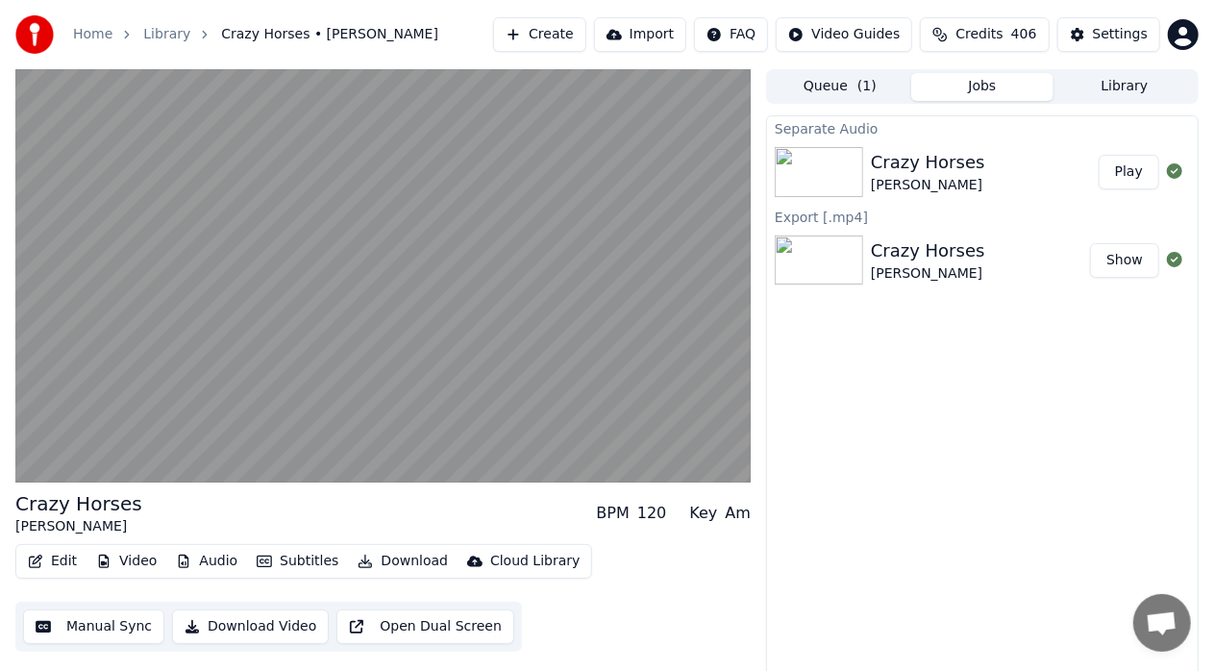
click at [190, 567] on button "Audio" at bounding box center [206, 561] width 77 height 27
click at [979, 473] on div "Separate Audio Crazy Horses [PERSON_NAME] Play Export [.mp4] Crazy Horses [PERS…" at bounding box center [982, 400] width 433 height 570
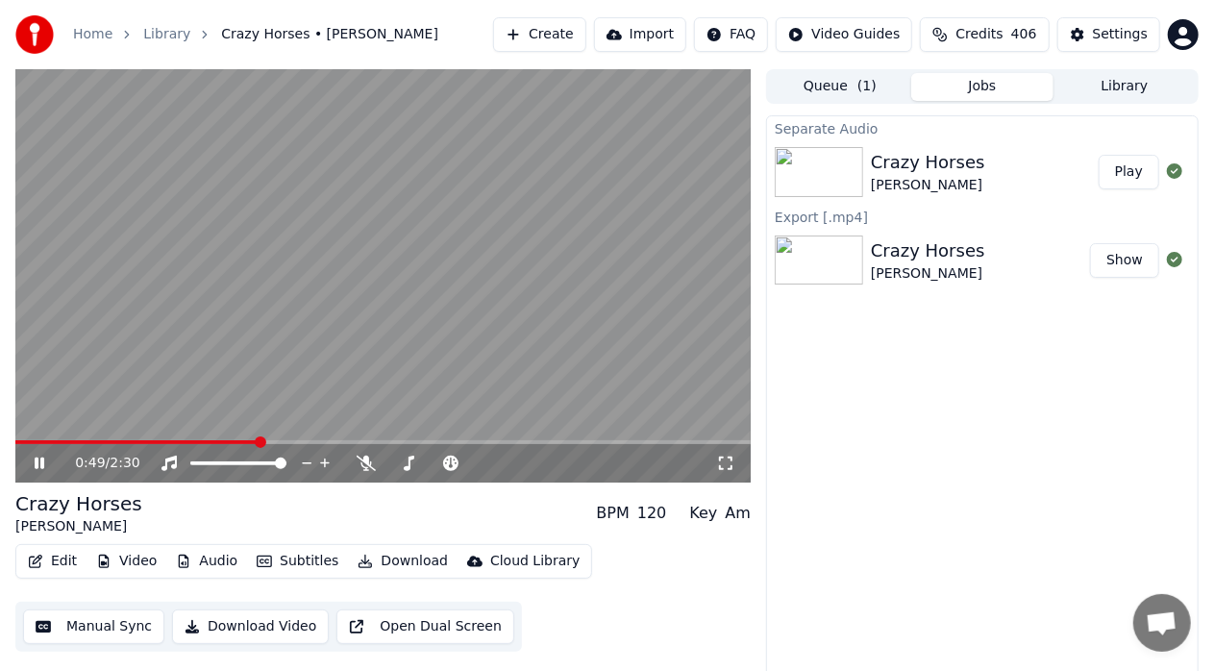
click at [42, 468] on icon at bounding box center [40, 464] width 10 height 12
click at [218, 556] on button "Audio" at bounding box center [206, 561] width 77 height 27
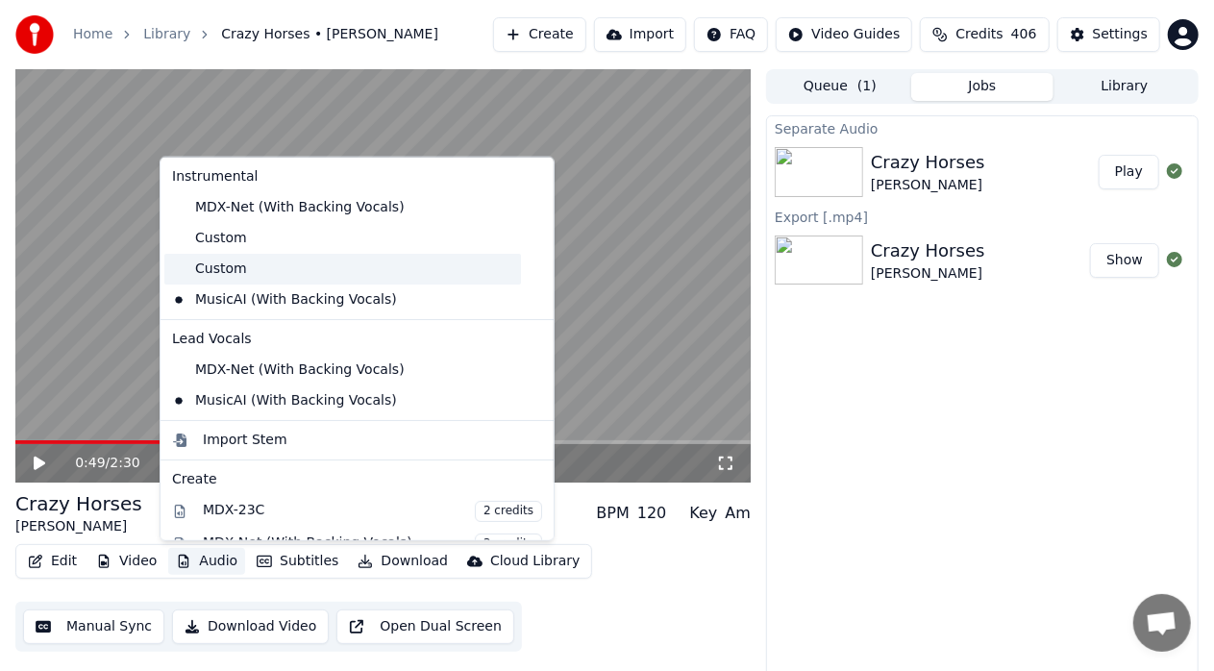
click at [326, 280] on div "Custom" at bounding box center [342, 269] width 357 height 31
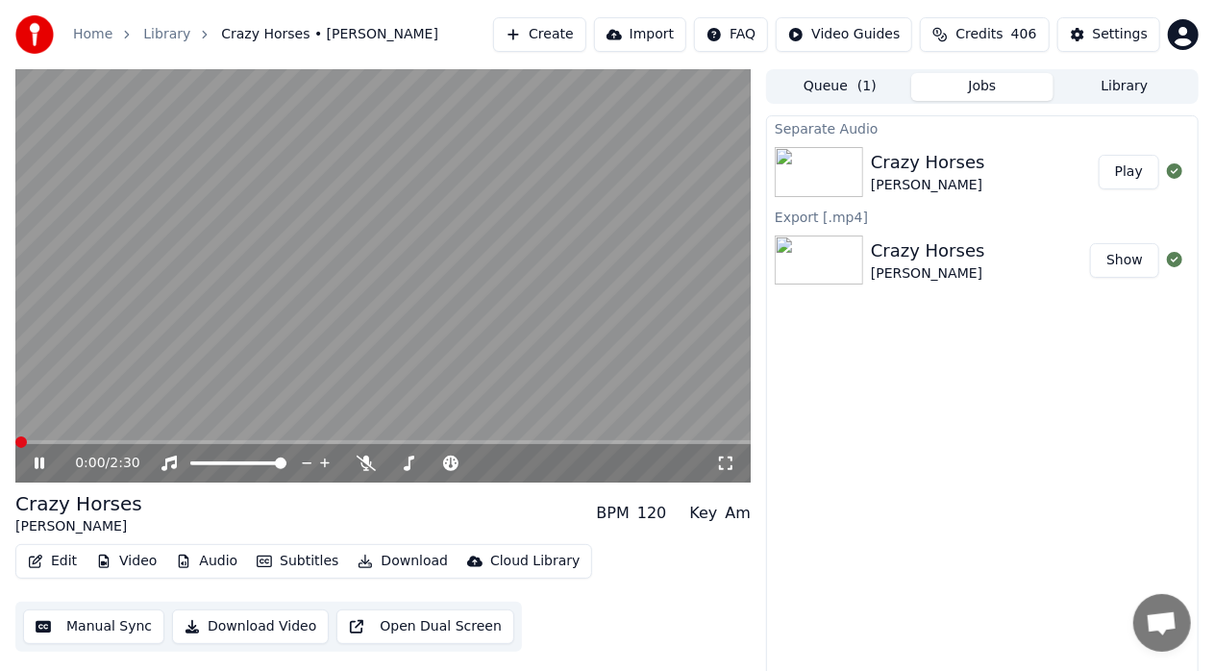
click at [15, 448] on span at bounding box center [21, 443] width 12 height 12
click at [46, 469] on icon at bounding box center [53, 463] width 44 height 15
click at [1025, 399] on div "Separate Audio Crazy Horses [PERSON_NAME] Play Export [.mp4] Crazy Horses [PERS…" at bounding box center [982, 400] width 433 height 570
click at [1138, 265] on button "Show" at bounding box center [1124, 260] width 69 height 35
